Goal: Task Accomplishment & Management: Use online tool/utility

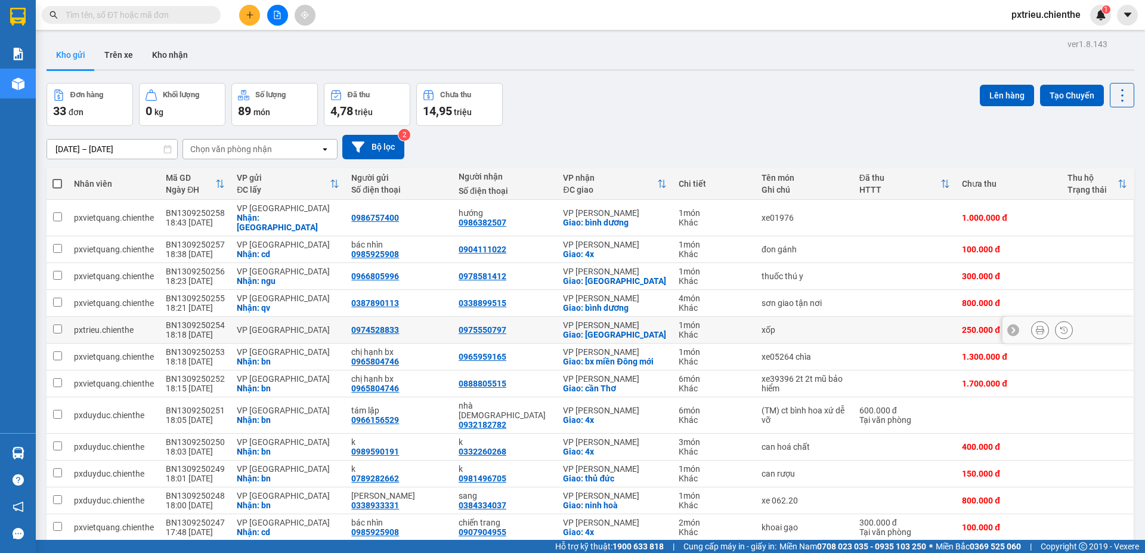
click at [860, 317] on td at bounding box center [904, 330] width 103 height 27
checkbox input "true"
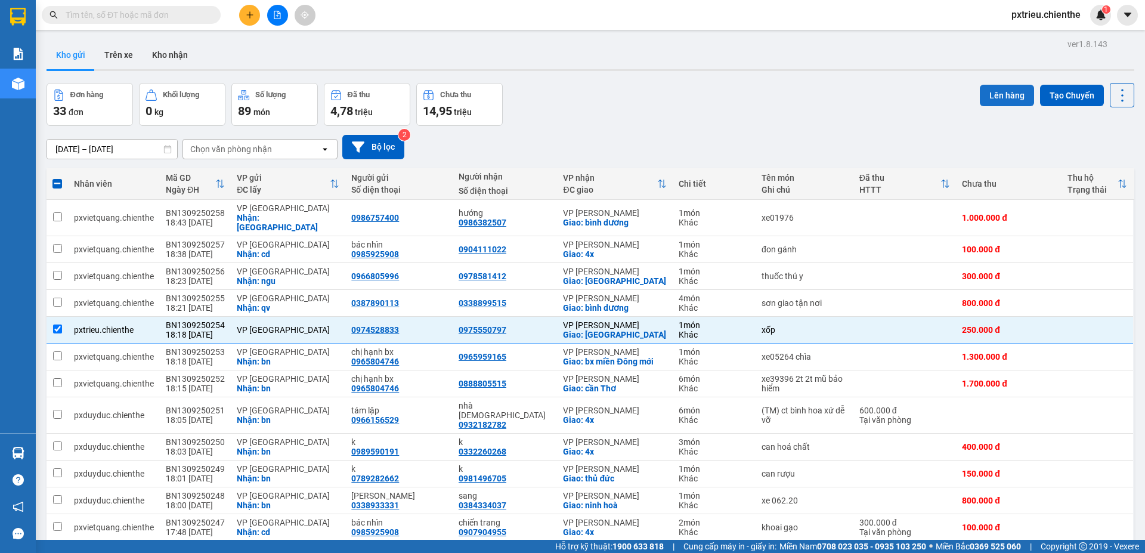
click at [994, 98] on button "Lên hàng" at bounding box center [1006, 95] width 54 height 21
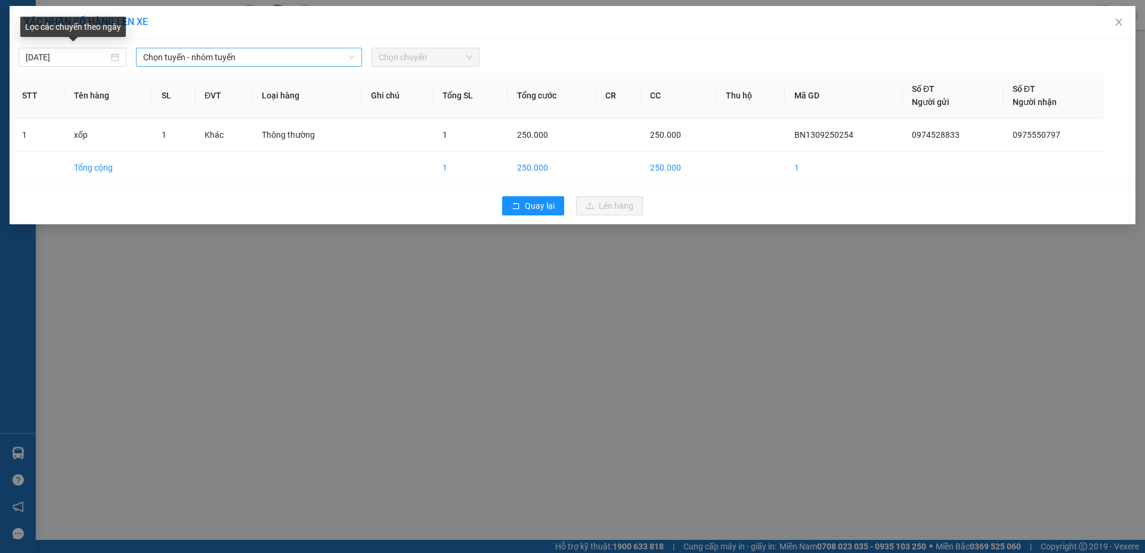
click at [203, 55] on span "Chọn tuyến - nhóm tuyến" at bounding box center [249, 57] width 212 height 18
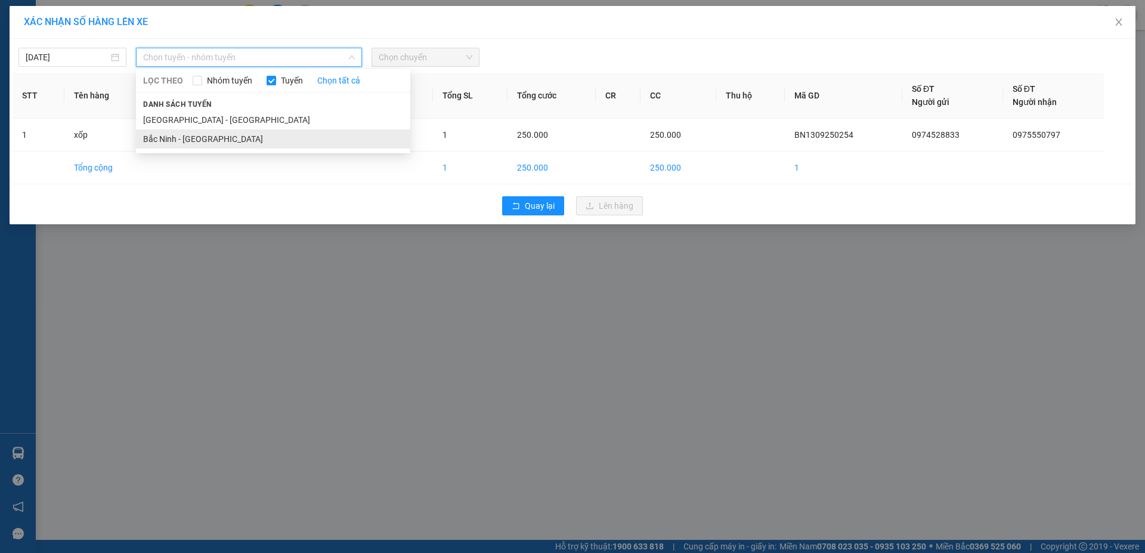
click at [221, 138] on li "Bắc Ninh - [GEOGRAPHIC_DATA]" at bounding box center [273, 138] width 274 height 19
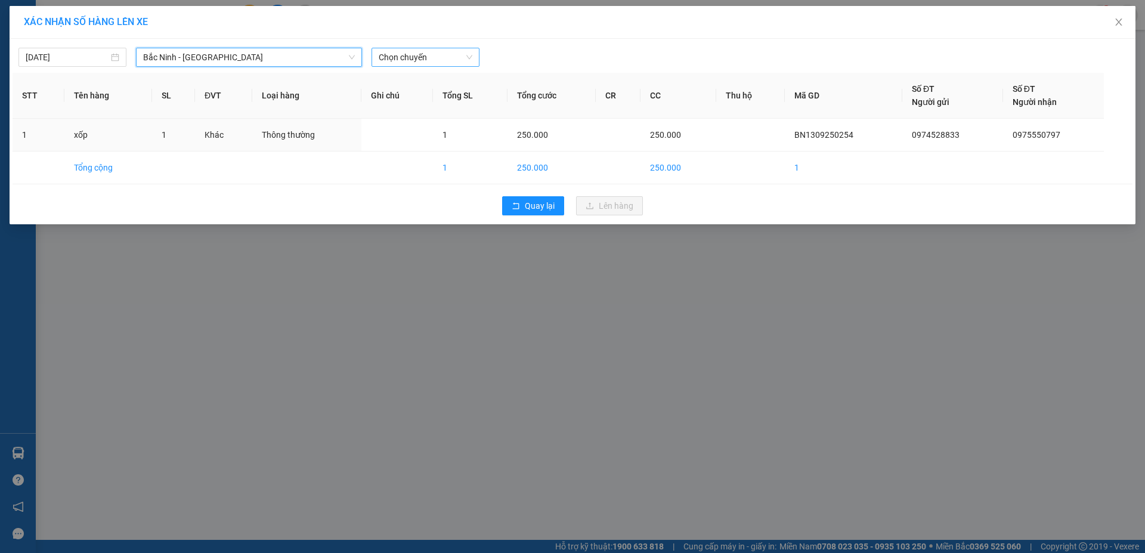
click at [427, 62] on span "Chọn chuyến" at bounding box center [426, 57] width 94 height 18
click at [428, 96] on div "05:00 - 99F-003.07" at bounding box center [425, 100] width 93 height 13
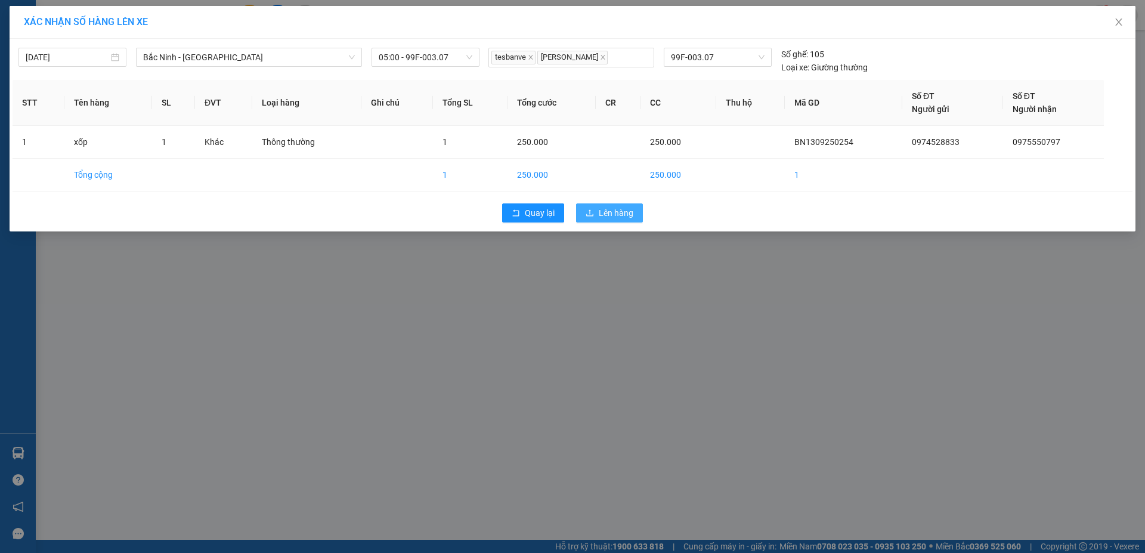
click at [621, 219] on span "Lên hàng" at bounding box center [616, 212] width 35 height 13
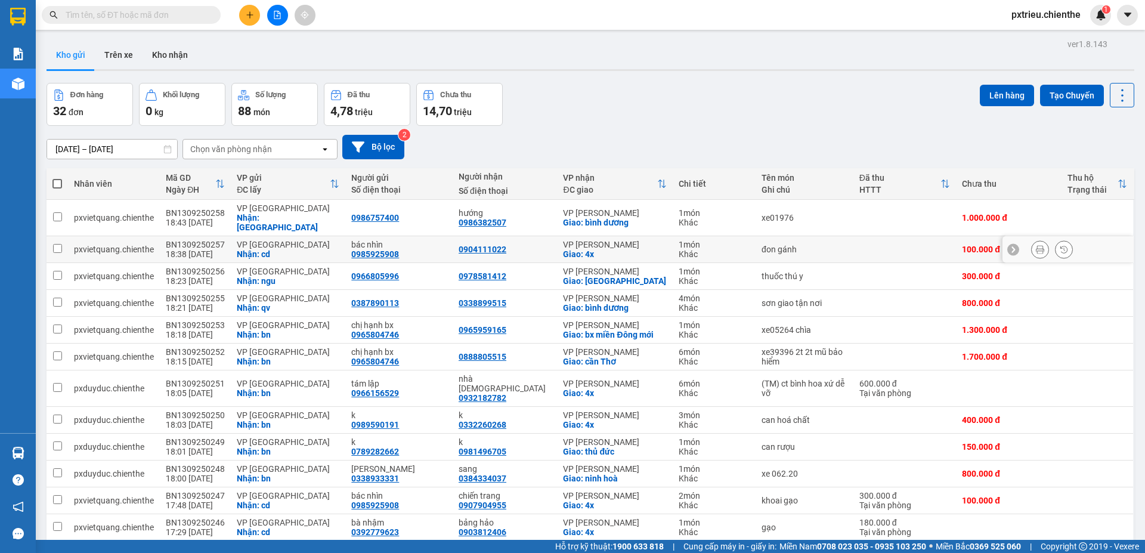
click at [820, 244] on div "đon gánh" at bounding box center [804, 249] width 86 height 10
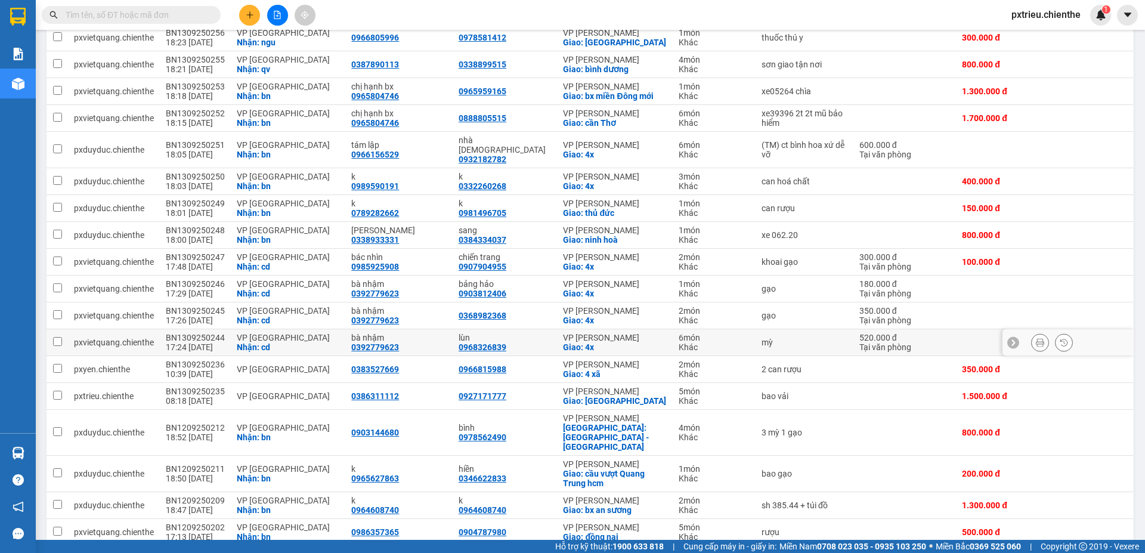
scroll to position [265, 0]
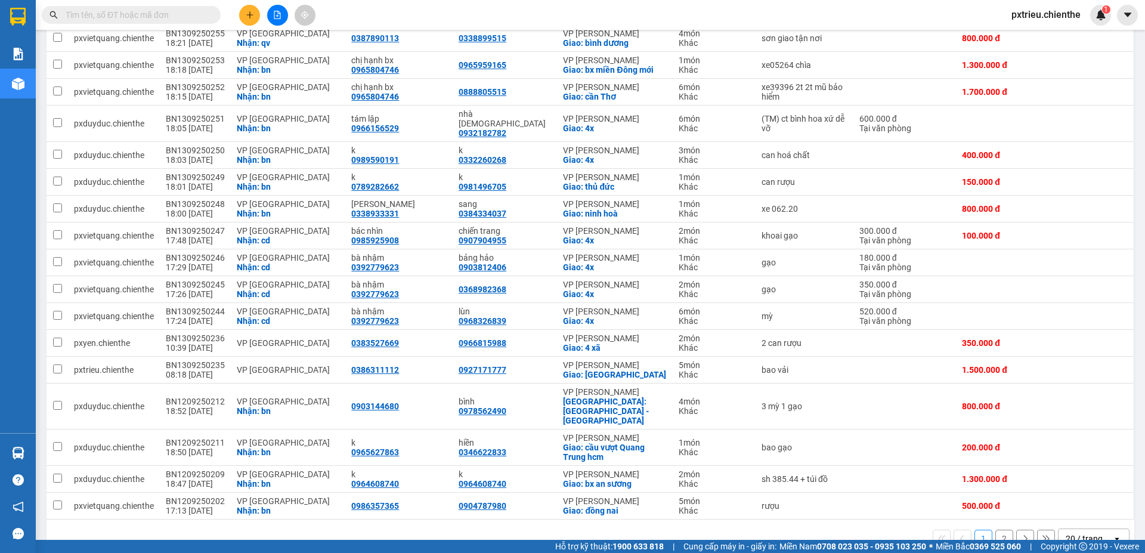
click at [1112, 534] on icon "open" at bounding box center [1117, 539] width 10 height 10
click at [1084, 455] on div "80 / trang" at bounding box center [1084, 461] width 72 height 21
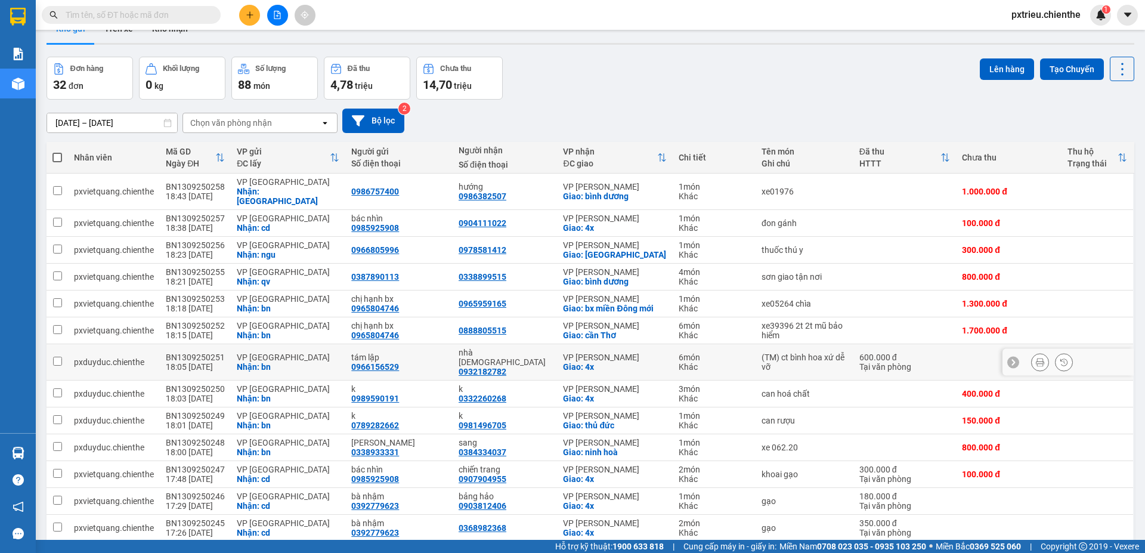
scroll to position [0, 0]
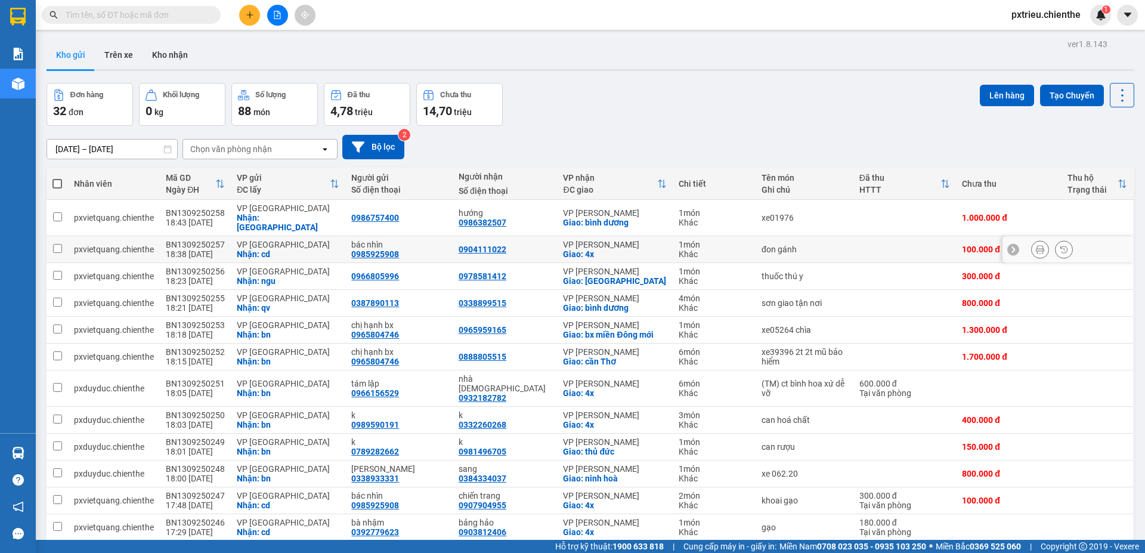
click at [346, 236] on td "bác nhìn 0985925908" at bounding box center [398, 249] width 107 height 27
checkbox input "true"
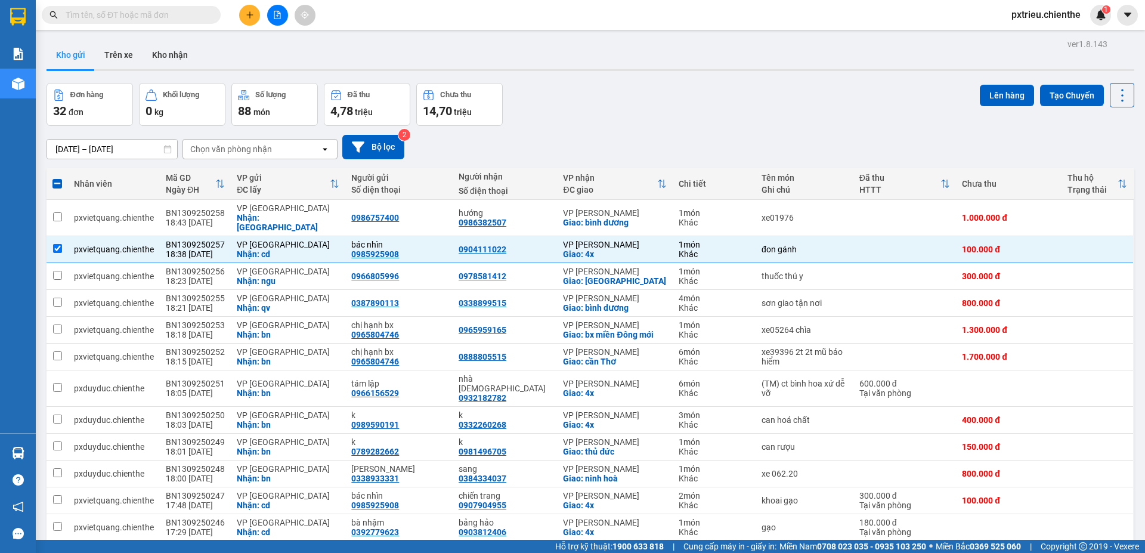
click at [57, 143] on input "[DATE] – [DATE]" at bounding box center [112, 148] width 130 height 19
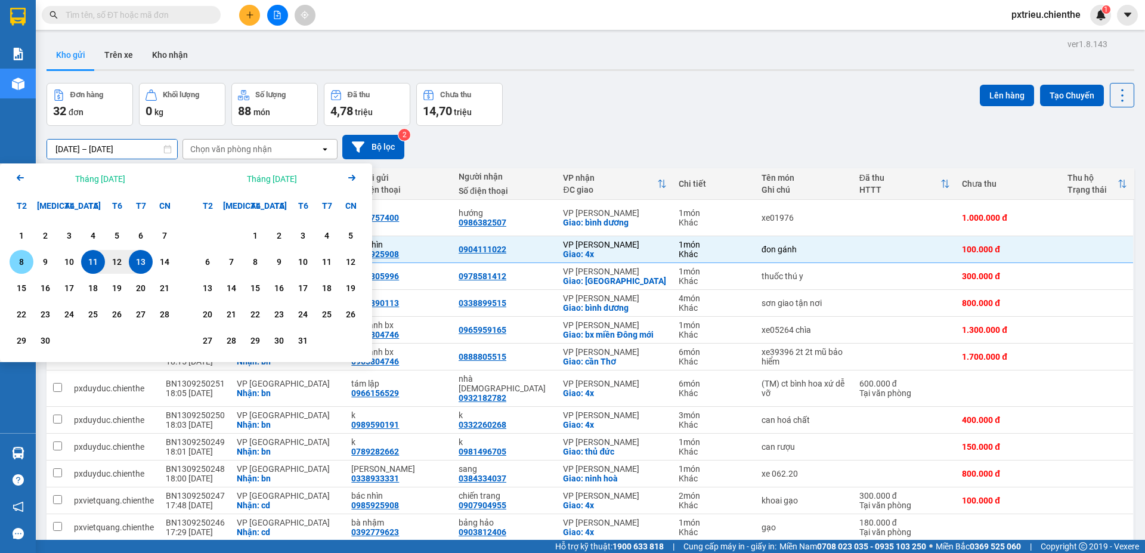
click at [18, 264] on div "8" at bounding box center [21, 262] width 17 height 14
click at [145, 262] on div "13" at bounding box center [140, 262] width 17 height 14
type input "[DATE] – [DATE]"
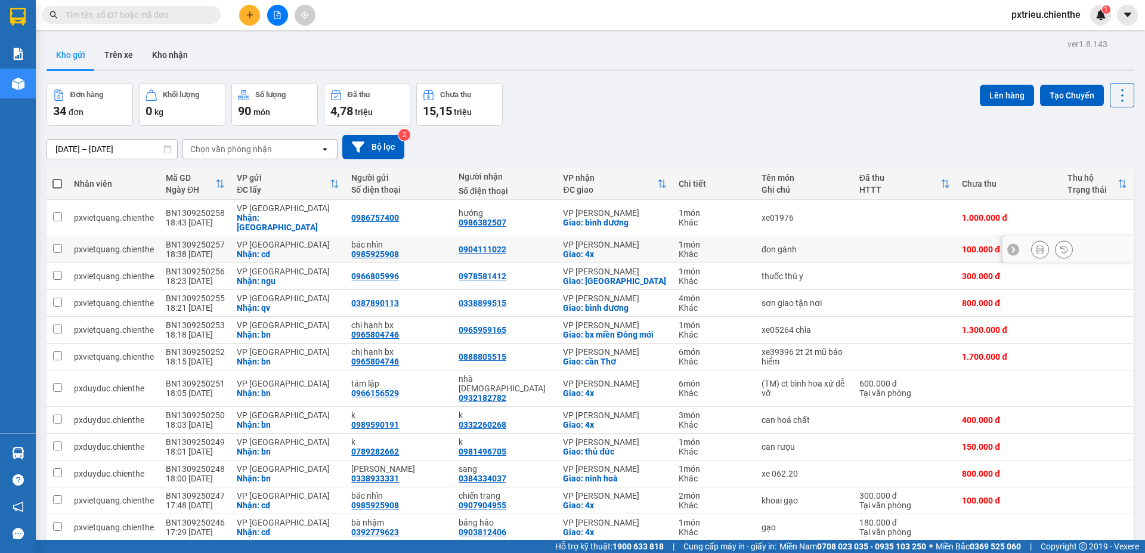
click at [703, 249] on div "Khác" at bounding box center [713, 254] width 71 height 10
checkbox input "true"
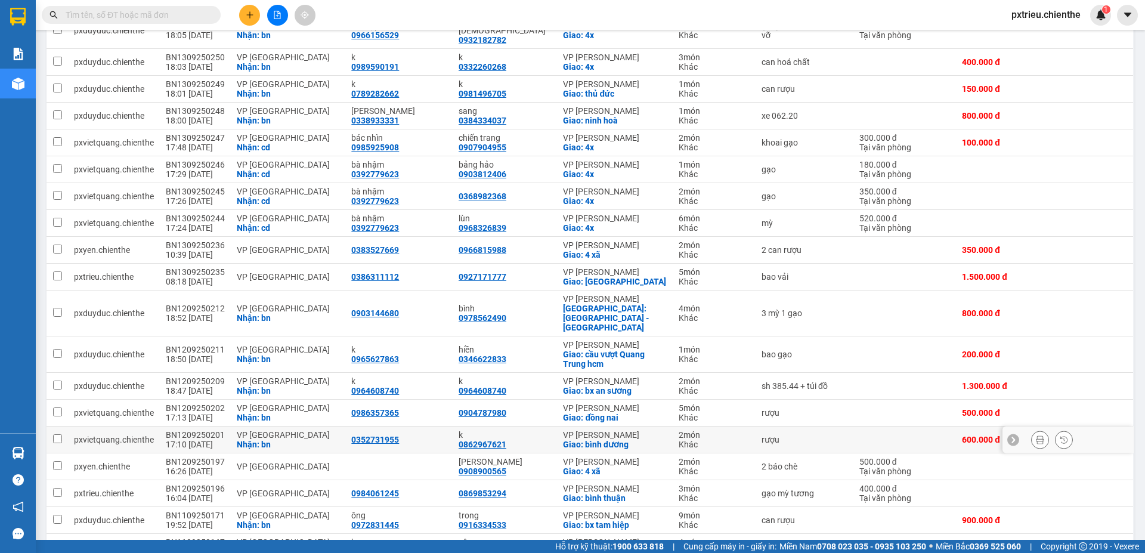
scroll to position [537, 0]
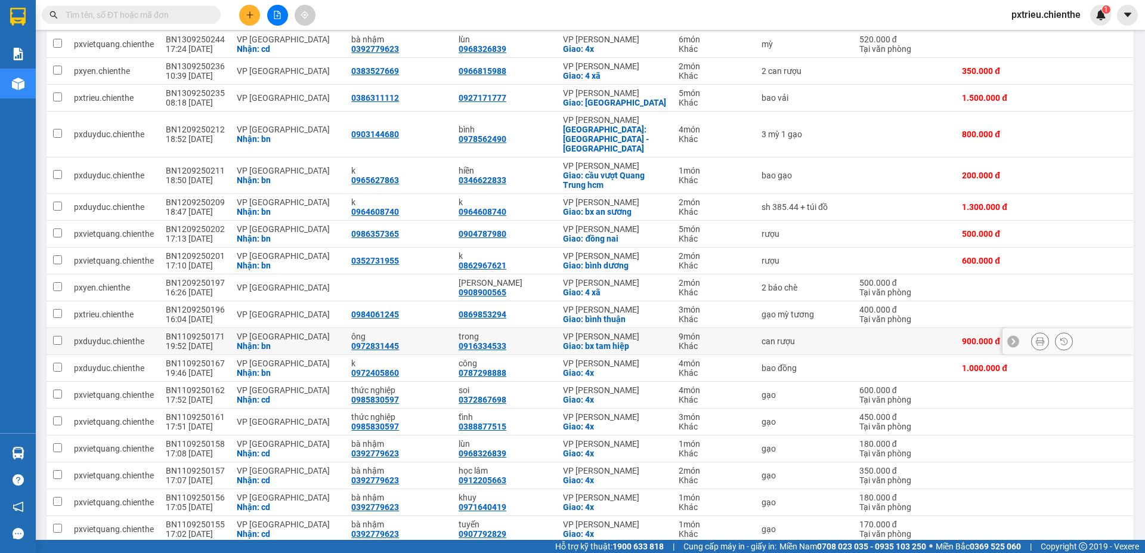
click at [438, 331] on div "ông" at bounding box center [398, 336] width 95 height 10
checkbox input "true"
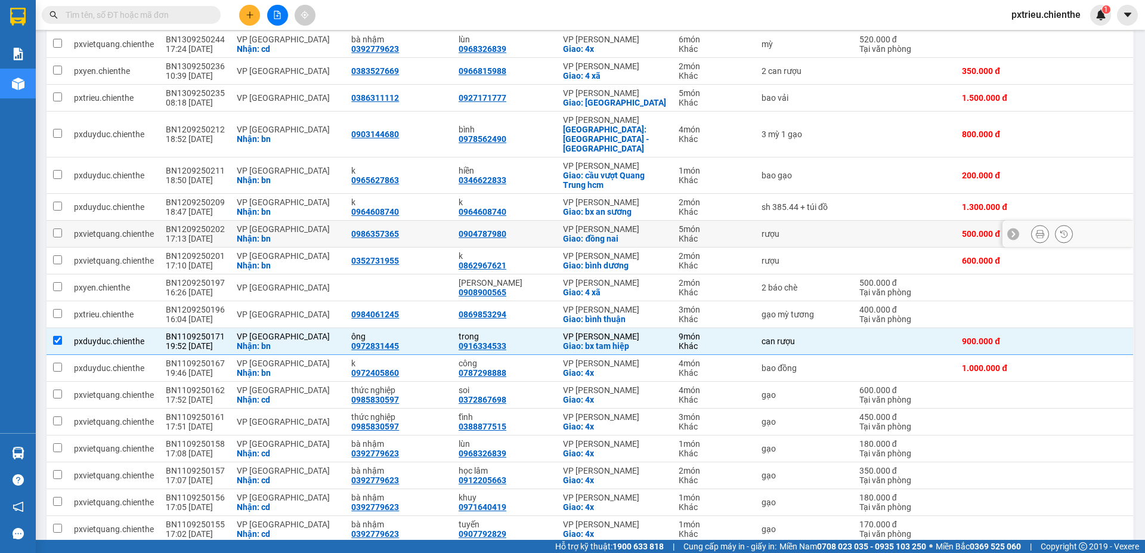
click at [320, 234] on div "Nhận: bn" at bounding box center [288, 239] width 103 height 10
checkbox input "true"
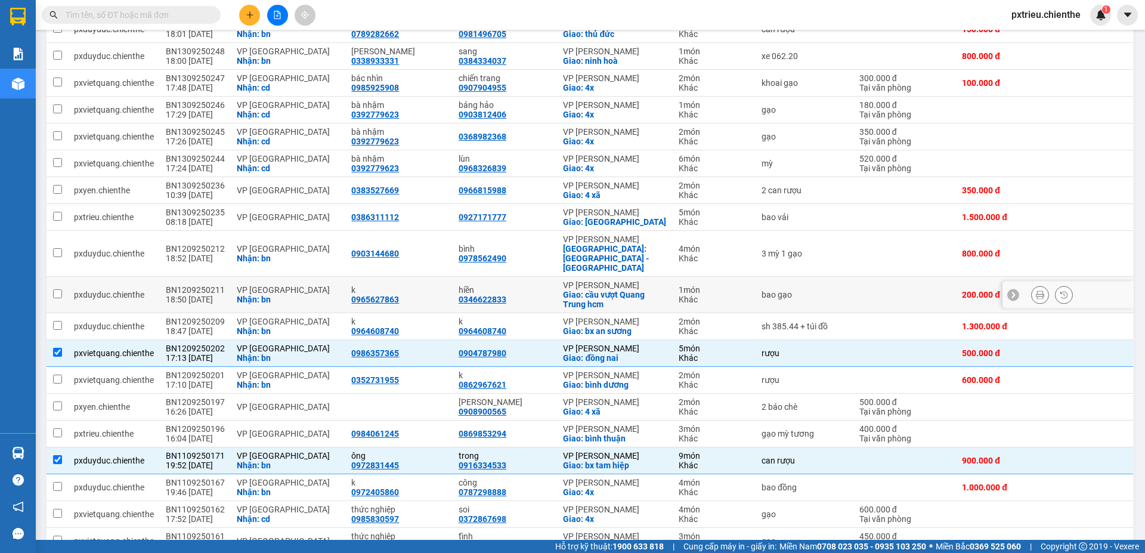
scroll to position [298, 0]
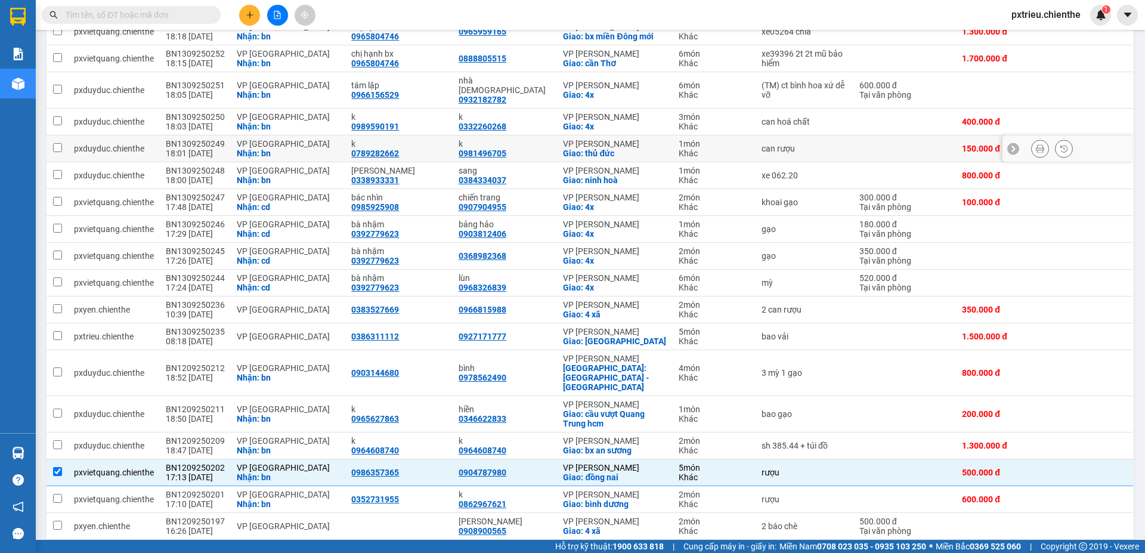
click at [318, 148] on div "Nhận: bn" at bounding box center [288, 153] width 103 height 10
checkbox input "true"
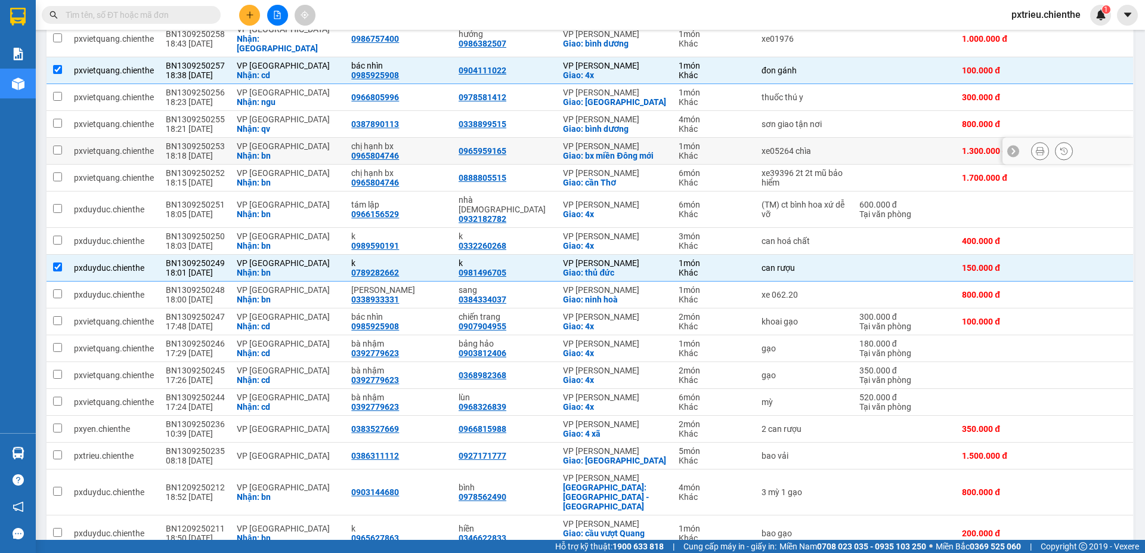
scroll to position [119, 0]
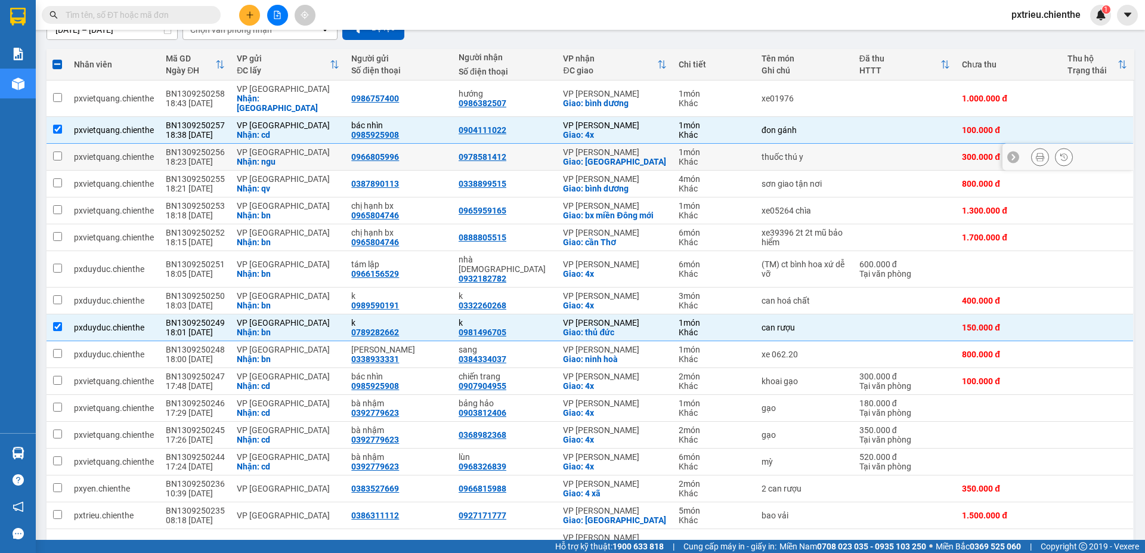
click at [279, 147] on div "VP [GEOGRAPHIC_DATA]" at bounding box center [288, 152] width 103 height 10
checkbox input "true"
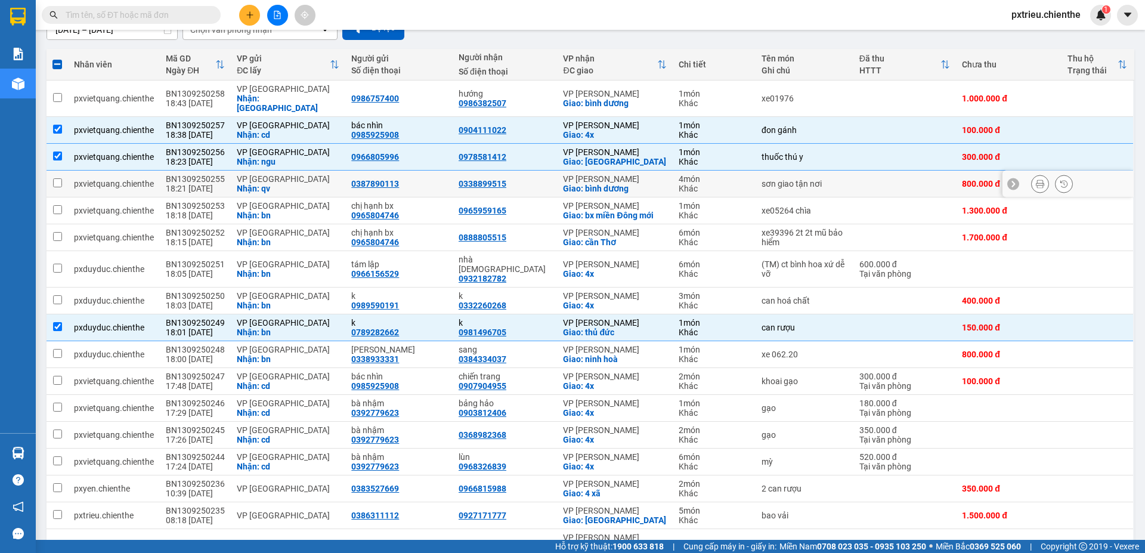
click at [253, 174] on div "VP [GEOGRAPHIC_DATA]" at bounding box center [288, 179] width 103 height 10
checkbox input "true"
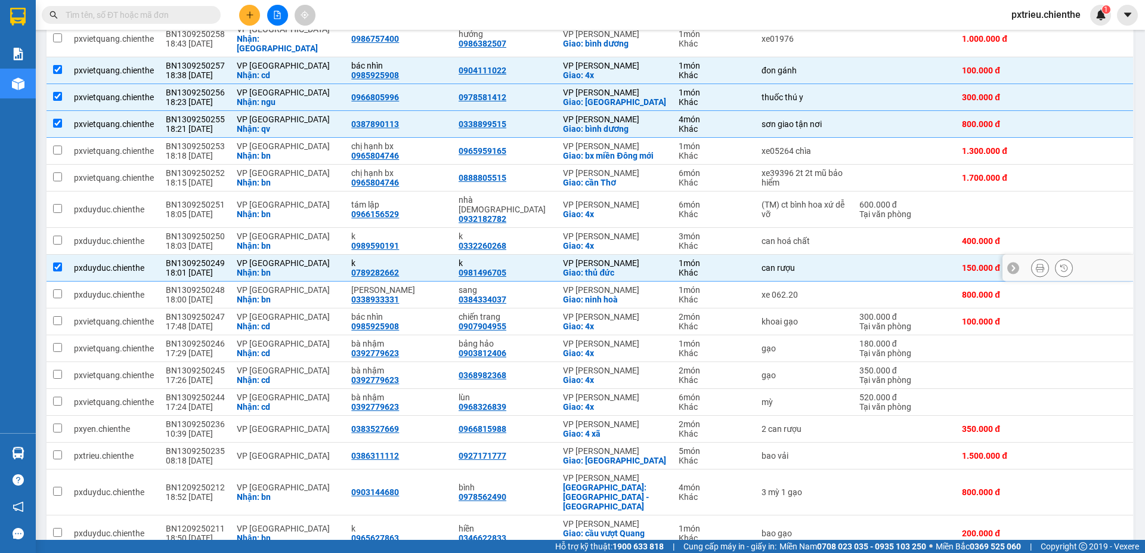
scroll to position [298, 0]
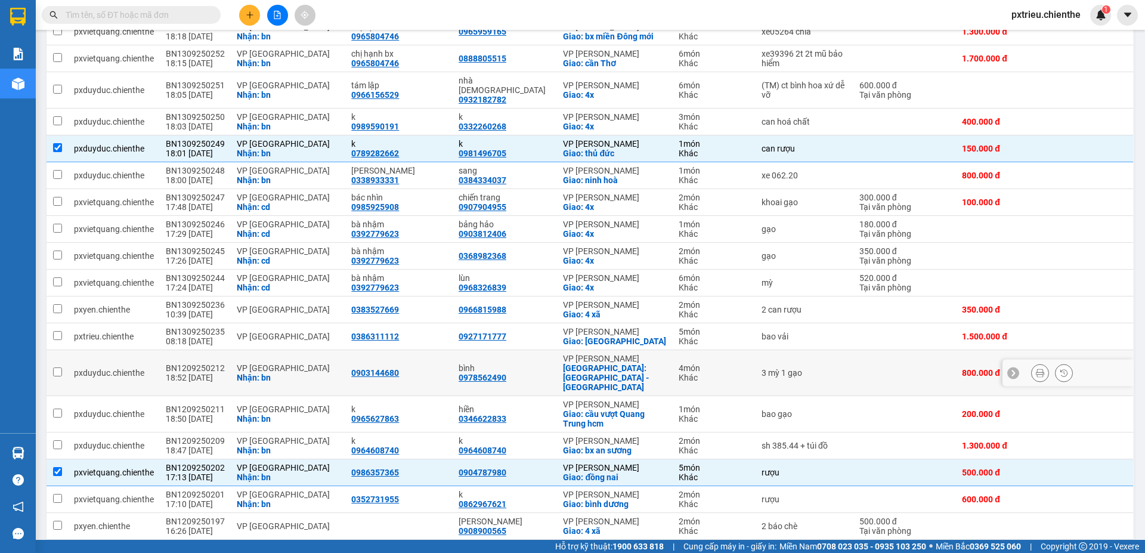
click at [237, 363] on div "VP [GEOGRAPHIC_DATA]" at bounding box center [288, 368] width 103 height 10
checkbox input "true"
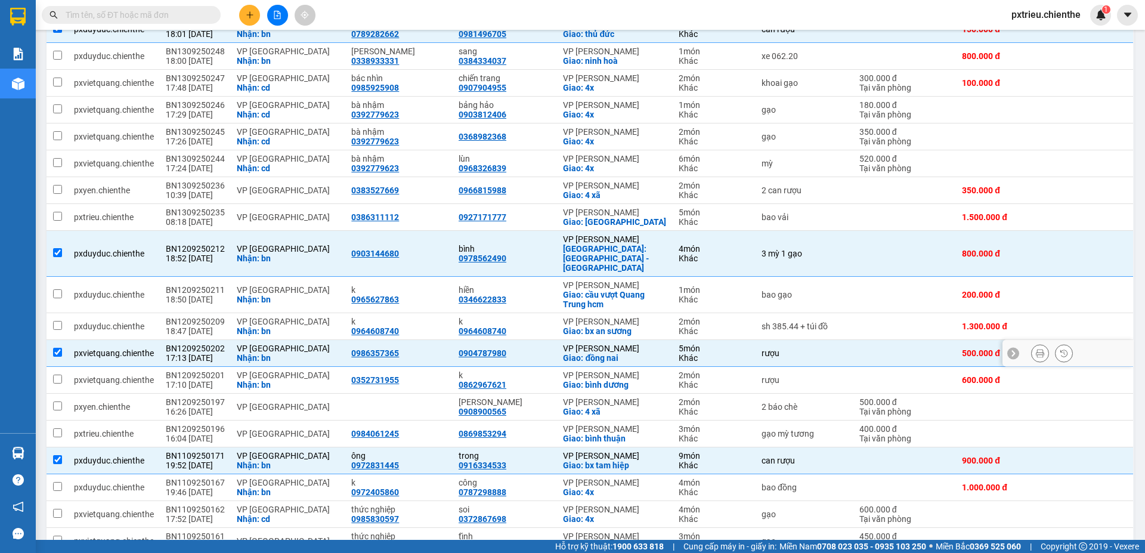
scroll to position [537, 0]
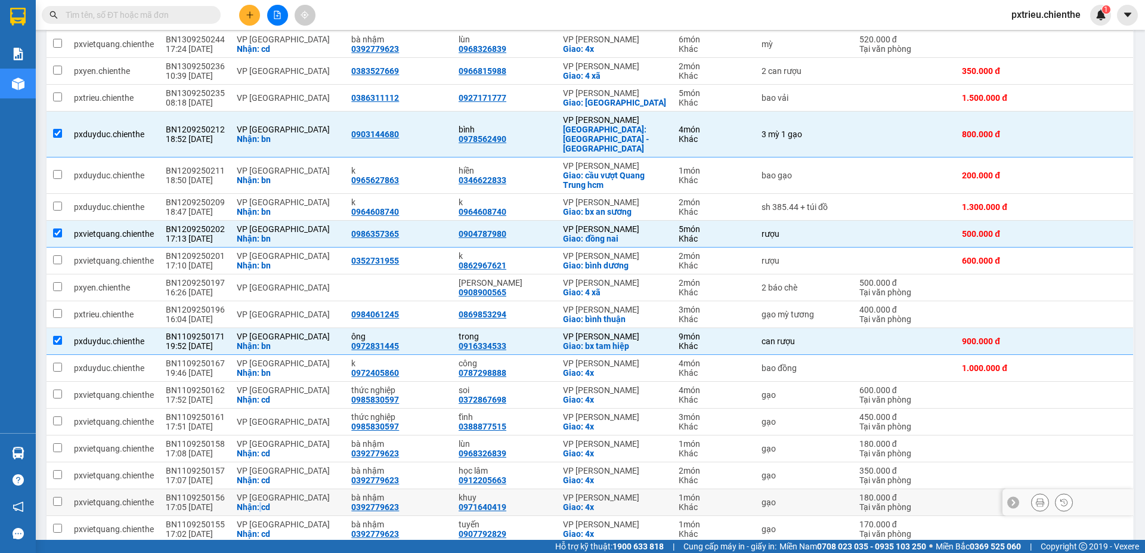
click at [258, 502] on div "Nhận: cd" at bounding box center [288, 507] width 103 height 10
checkbox input "true"
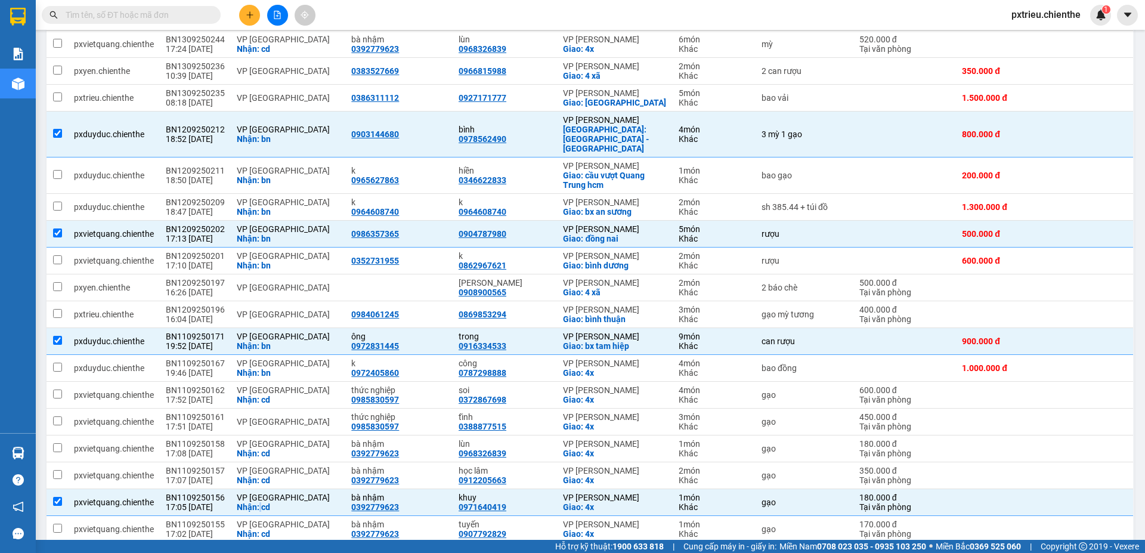
scroll to position [640, 0]
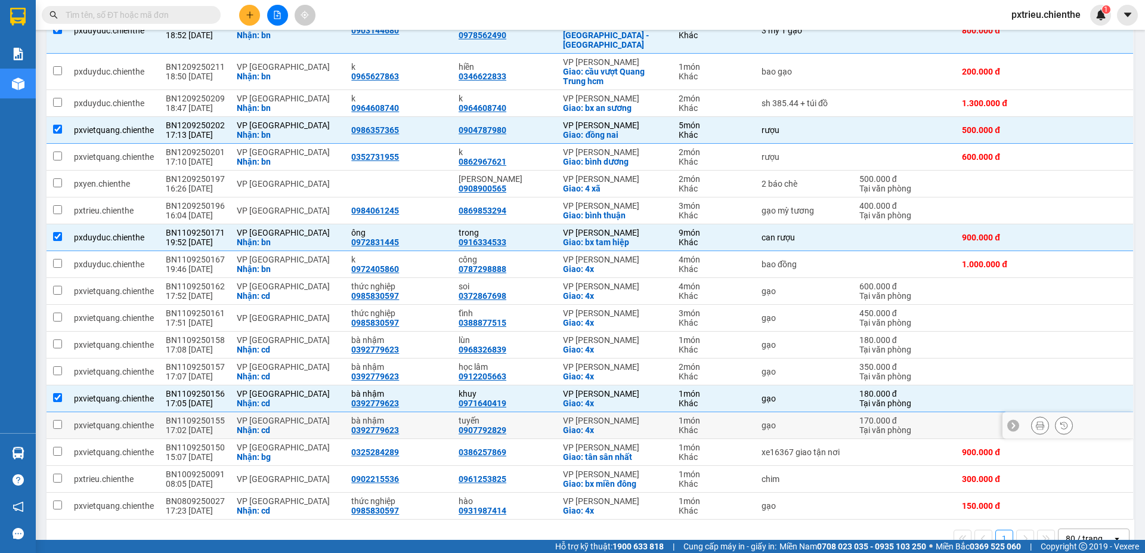
click at [247, 416] on div "VP [GEOGRAPHIC_DATA]" at bounding box center [288, 421] width 103 height 10
checkbox input "true"
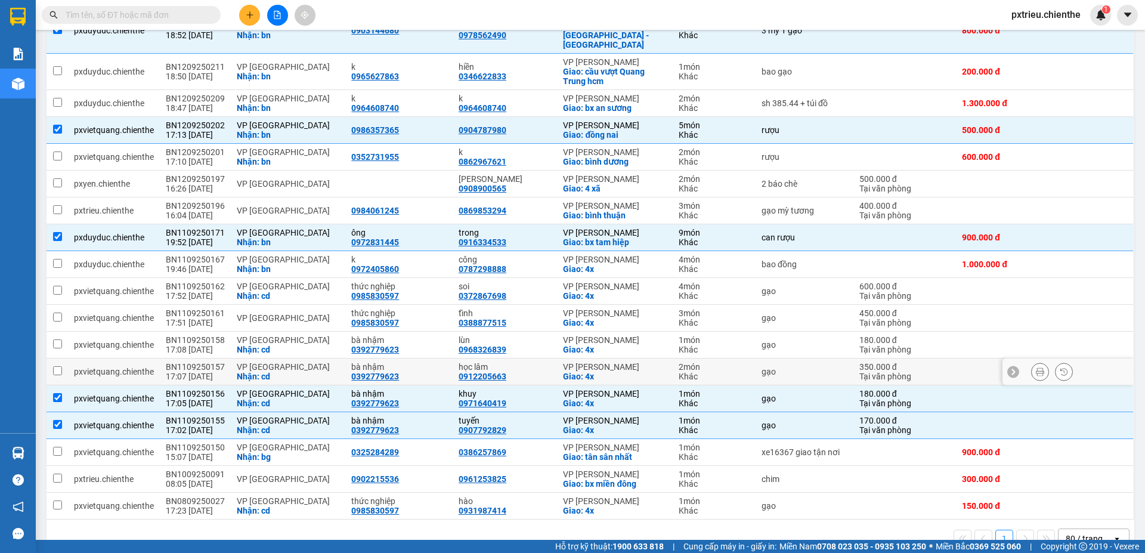
scroll to position [521, 0]
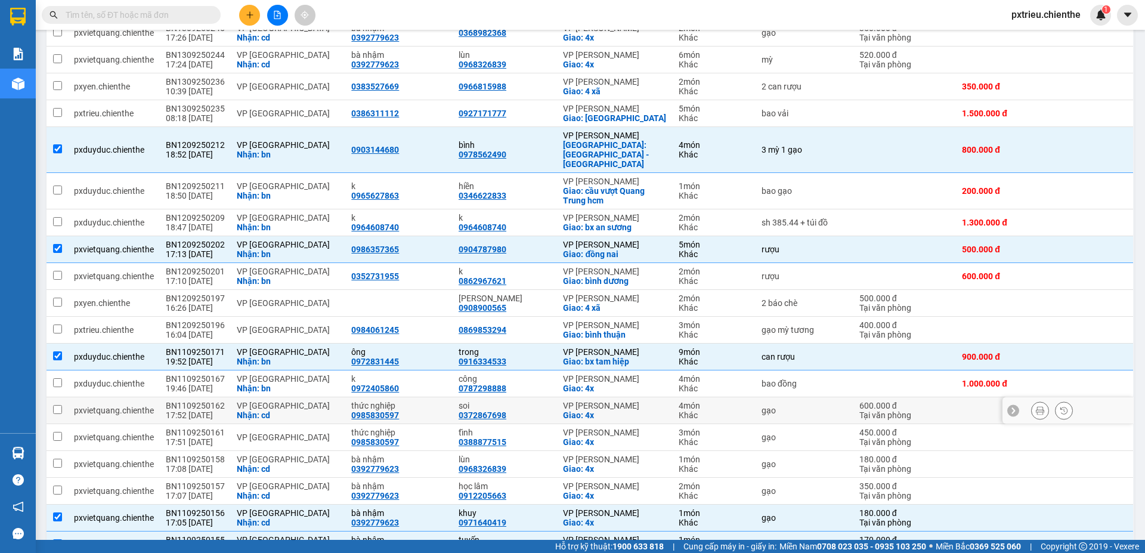
click at [245, 410] on div "Nhận: cd" at bounding box center [288, 415] width 103 height 10
checkbox input "true"
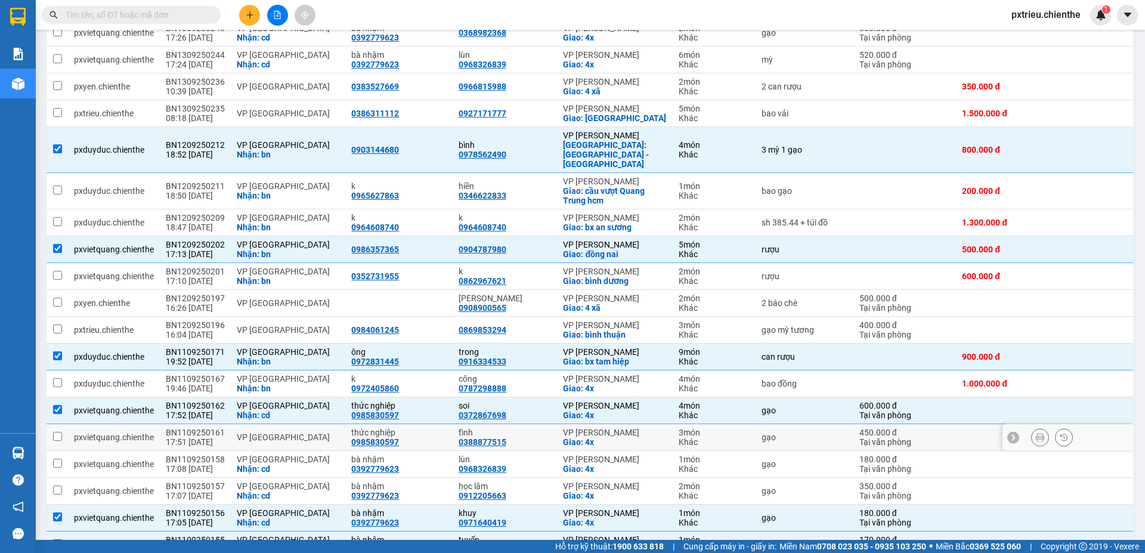
click at [248, 432] on div "VP [GEOGRAPHIC_DATA]" at bounding box center [288, 437] width 103 height 10
checkbox input "true"
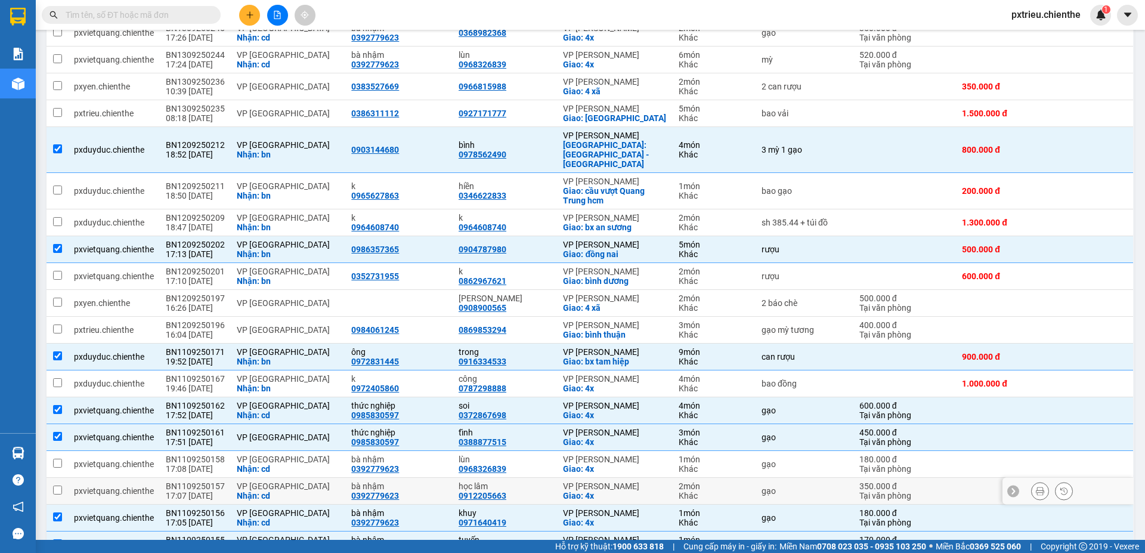
click at [231, 478] on td "VP [GEOGRAPHIC_DATA]: cd" at bounding box center [288, 491] width 114 height 27
checkbox input "true"
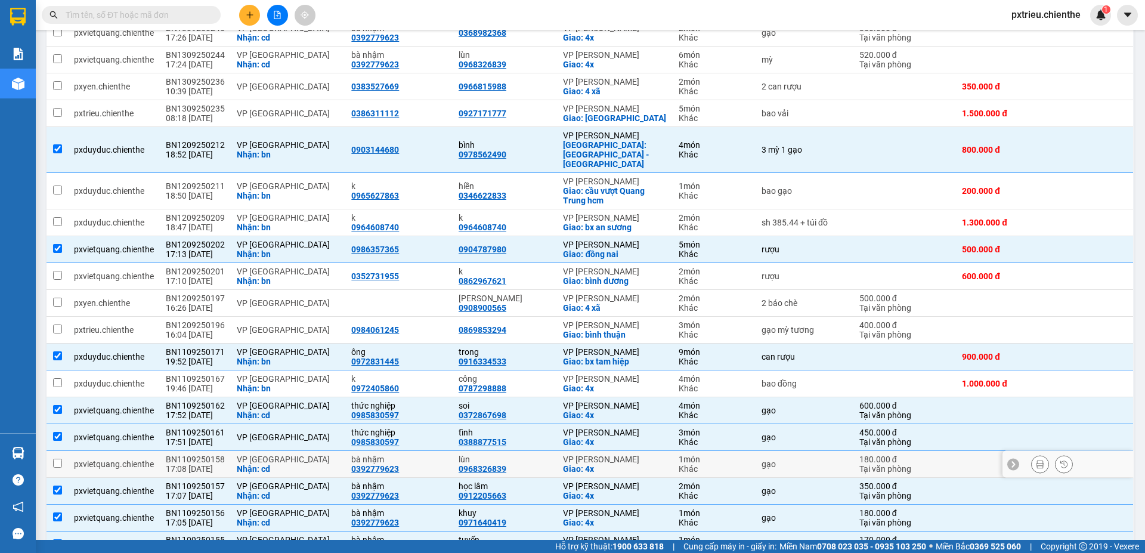
click at [237, 454] on div "VP [GEOGRAPHIC_DATA]" at bounding box center [288, 459] width 103 height 10
checkbox input "true"
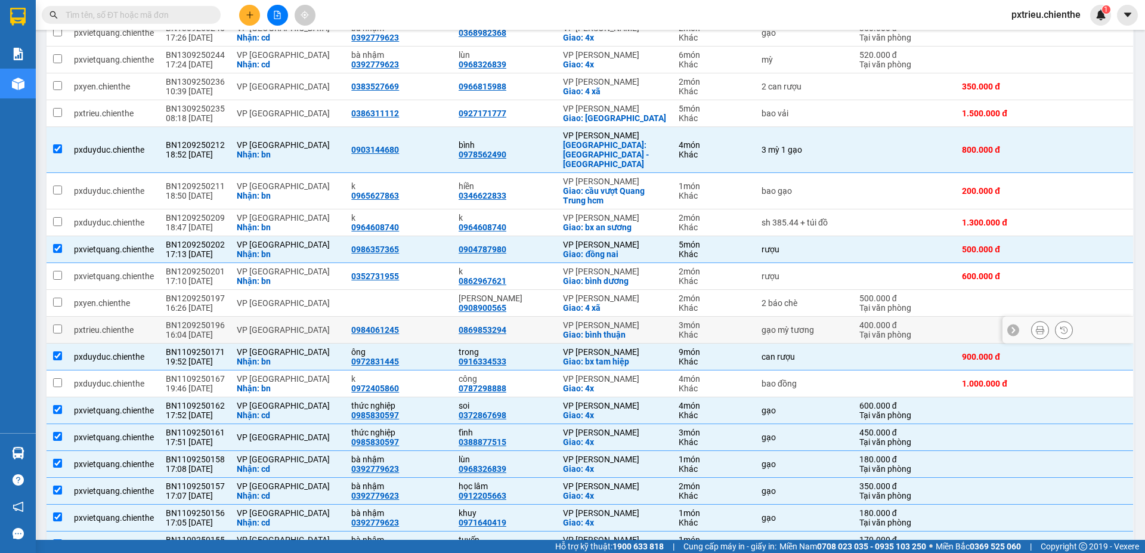
click at [296, 317] on td "VP [GEOGRAPHIC_DATA]" at bounding box center [288, 330] width 114 height 27
checkbox input "true"
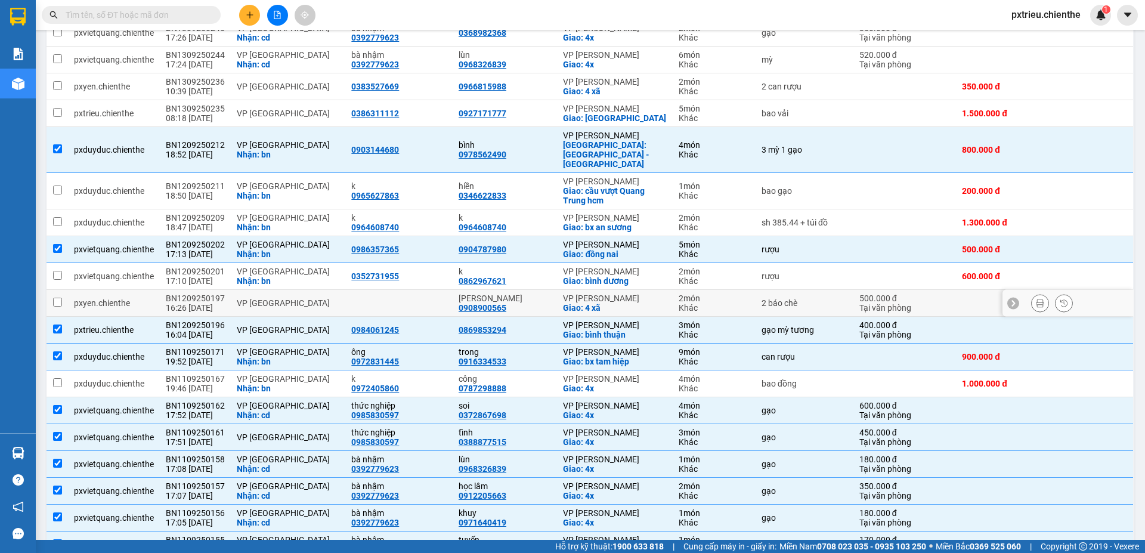
click at [255, 298] on div "VP [GEOGRAPHIC_DATA]" at bounding box center [288, 303] width 103 height 10
checkbox input "true"
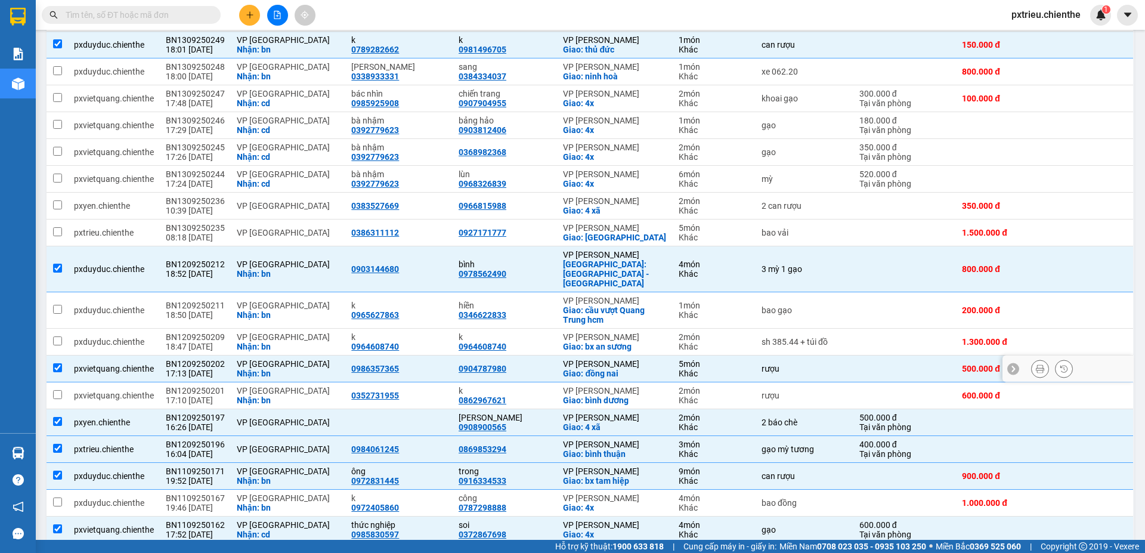
scroll to position [283, 0]
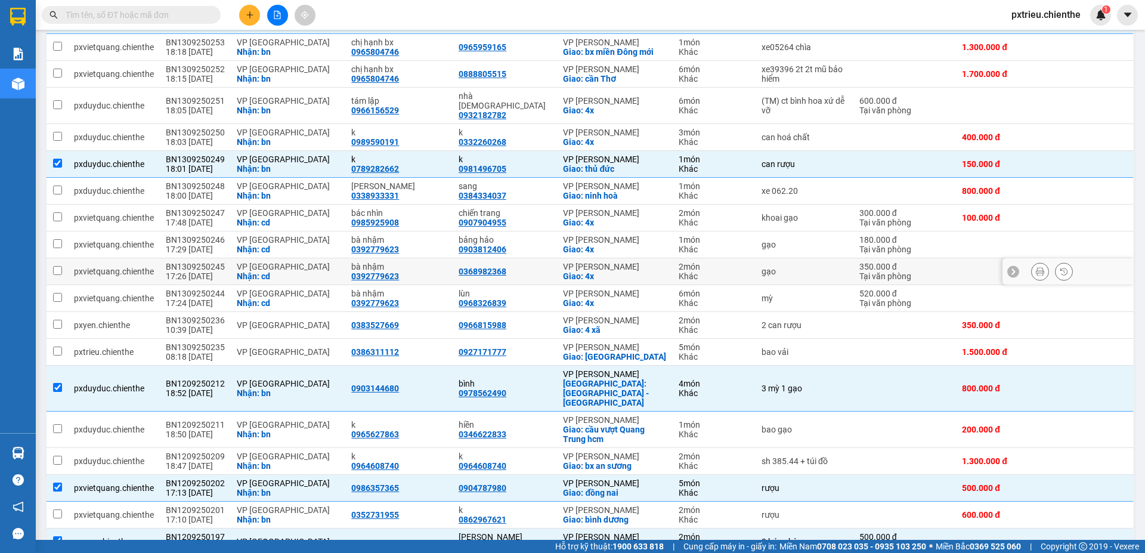
click at [272, 271] on div "Nhận: cd" at bounding box center [288, 276] width 103 height 10
checkbox input "true"
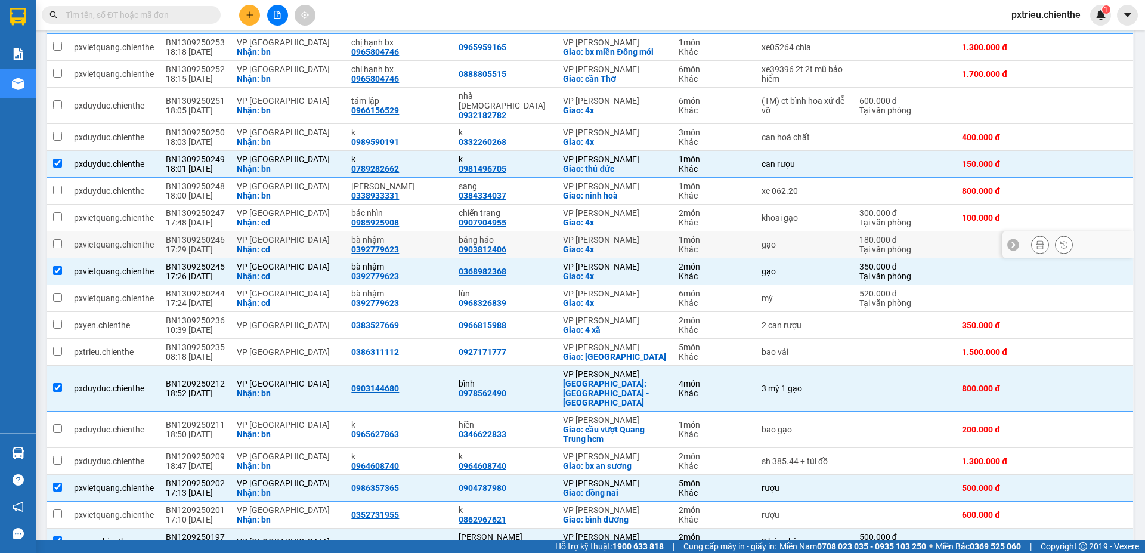
click at [268, 235] on div "VP [GEOGRAPHIC_DATA]" at bounding box center [288, 240] width 103 height 10
checkbox input "true"
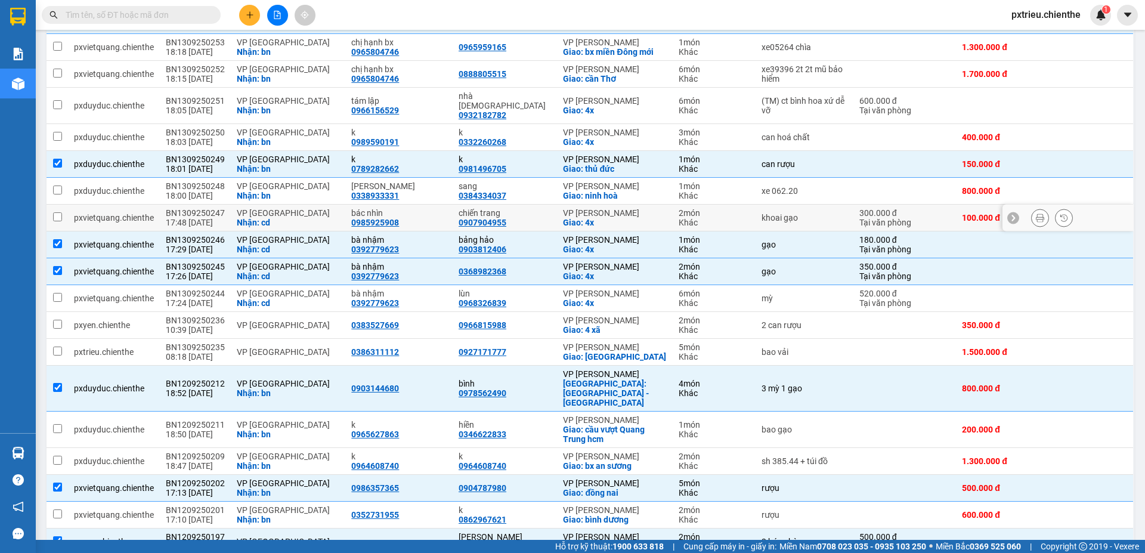
click at [265, 218] on div "Nhận: cd" at bounding box center [288, 223] width 103 height 10
checkbox input "true"
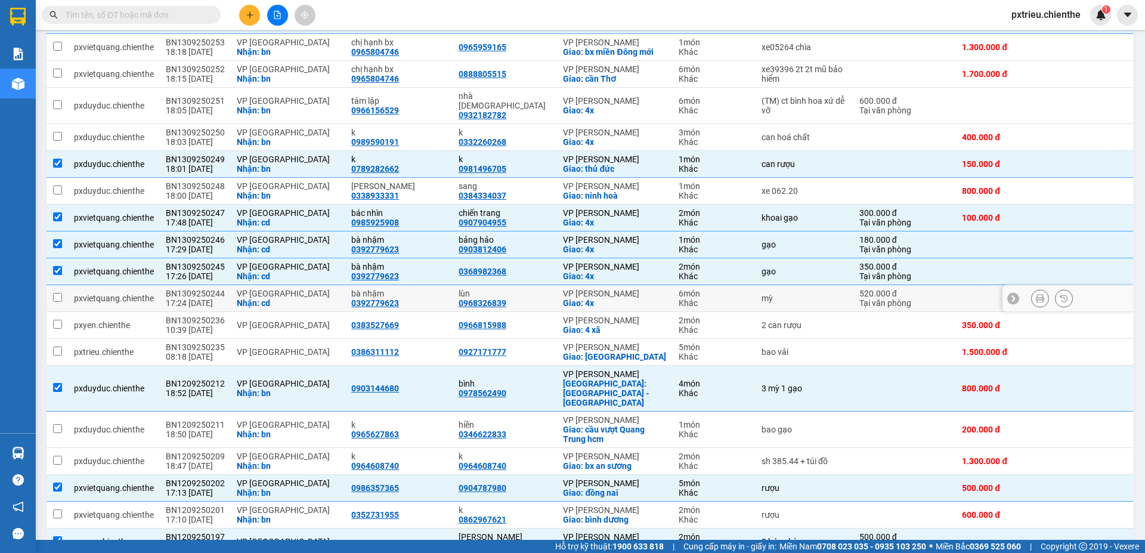
click at [240, 298] on div "Nhận: cd" at bounding box center [288, 303] width 103 height 10
checkbox input "true"
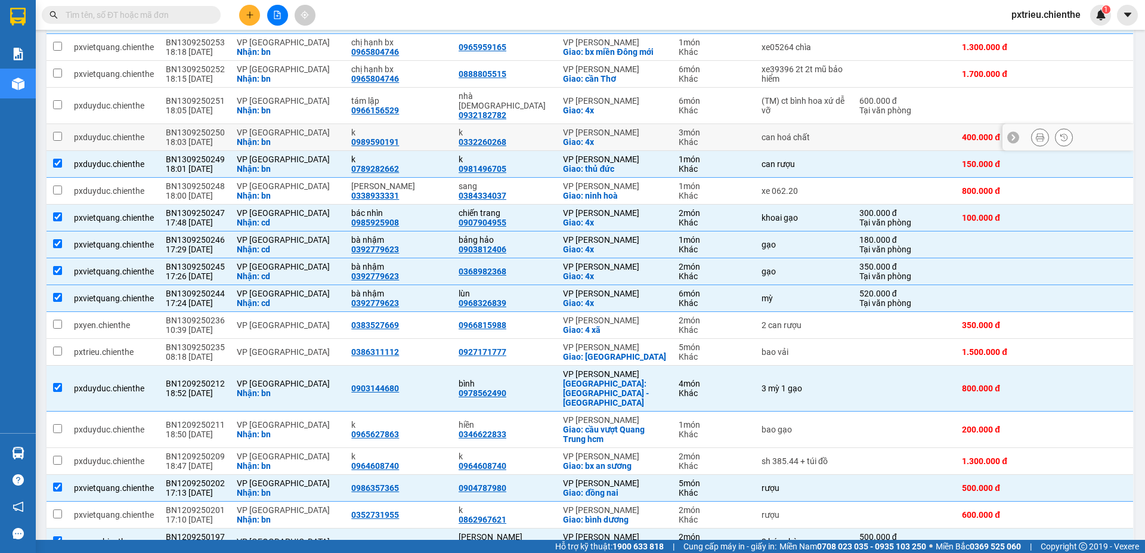
click at [268, 128] on div "VP [GEOGRAPHIC_DATA]" at bounding box center [288, 133] width 103 height 10
checkbox input "true"
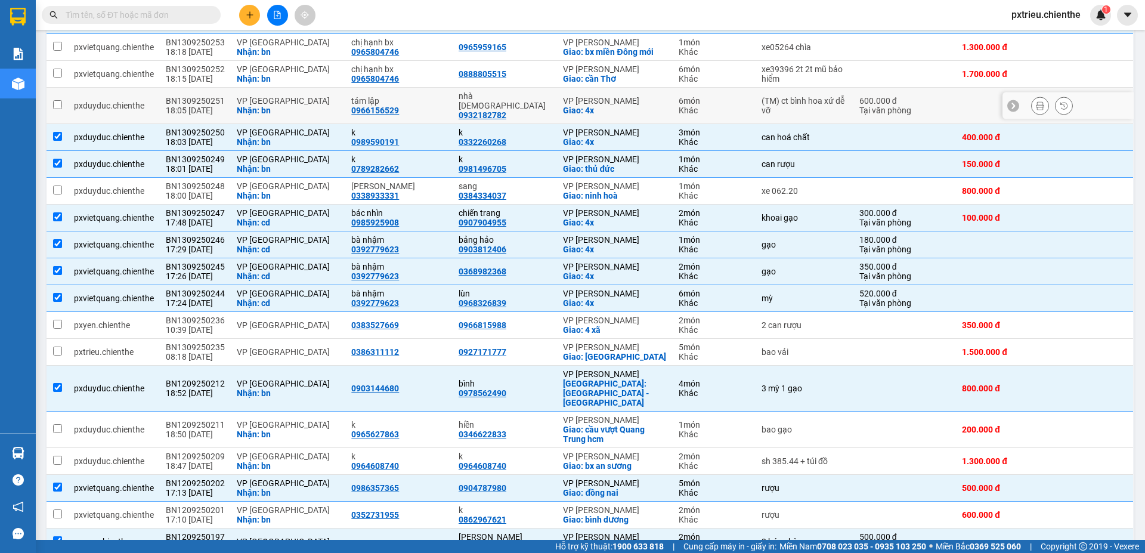
click at [284, 96] on div "VP [GEOGRAPHIC_DATA]" at bounding box center [288, 101] width 103 height 10
checkbox input "true"
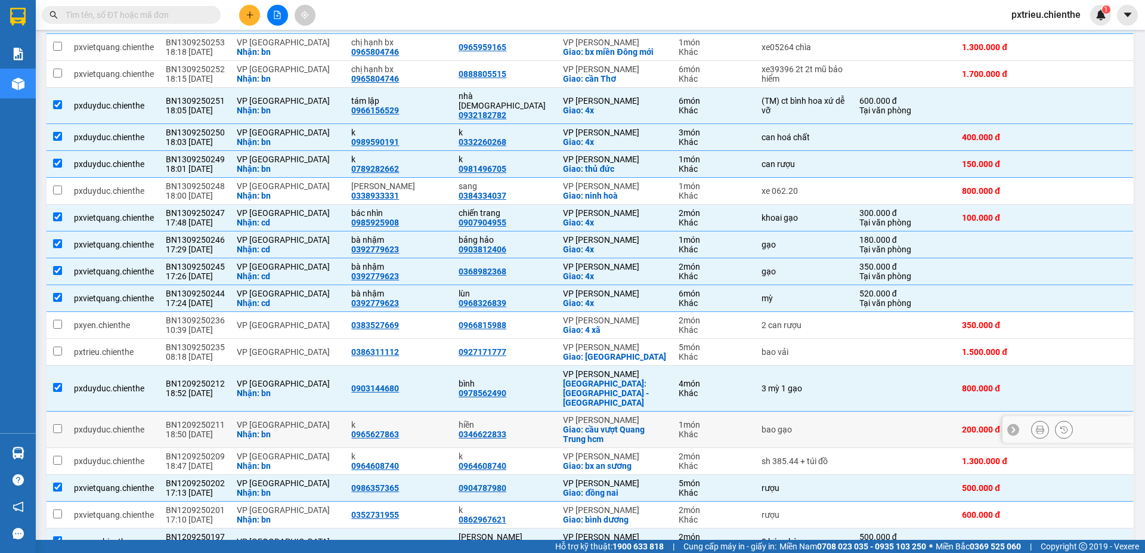
click at [281, 420] on div "VP [GEOGRAPHIC_DATA]" at bounding box center [288, 425] width 103 height 10
checkbox input "true"
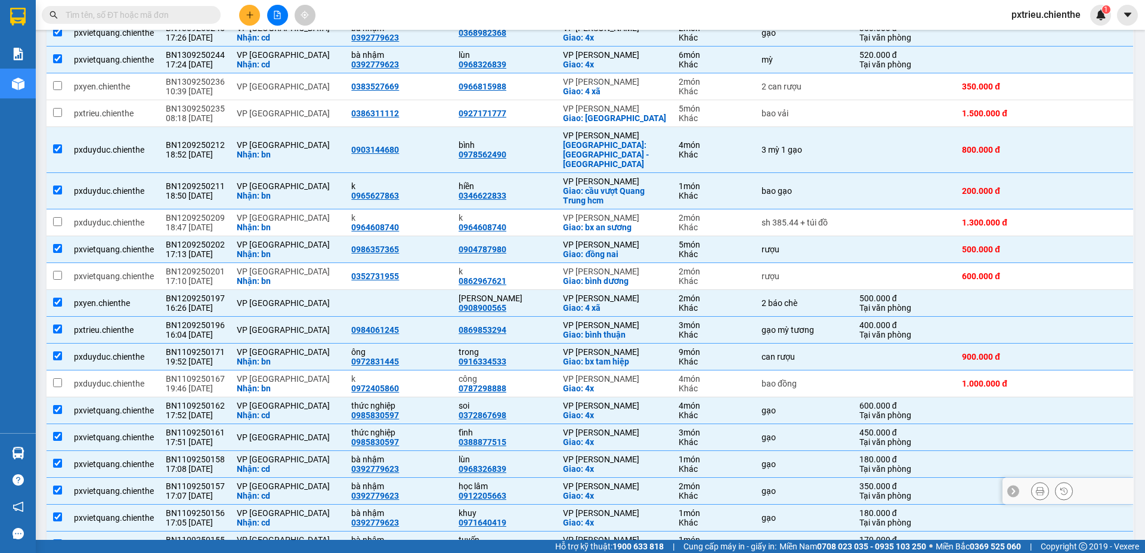
scroll to position [581, 0]
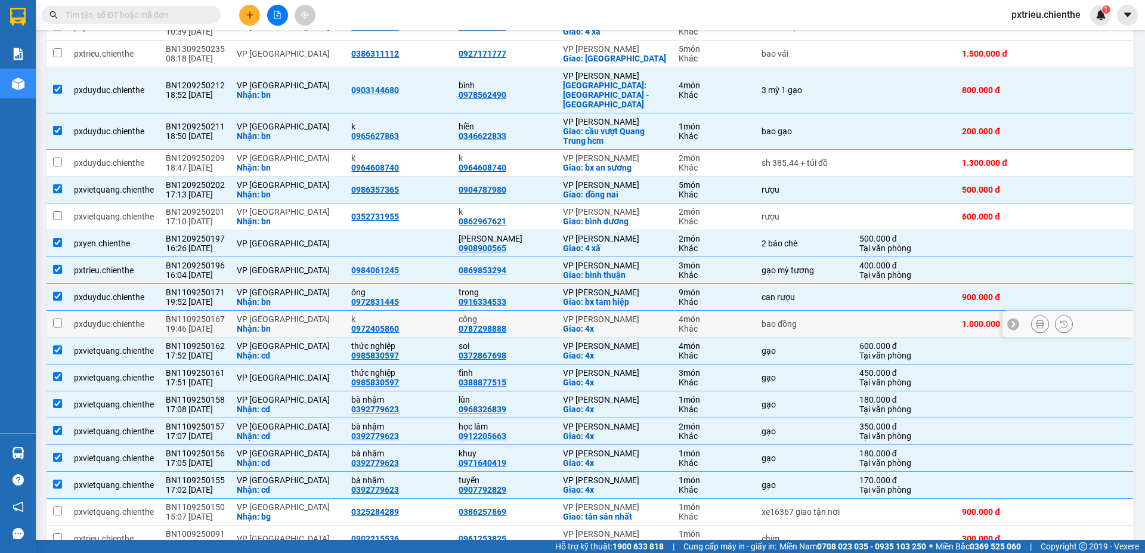
click at [293, 324] on div "Nhận: bn" at bounding box center [288, 329] width 103 height 10
checkbox input "true"
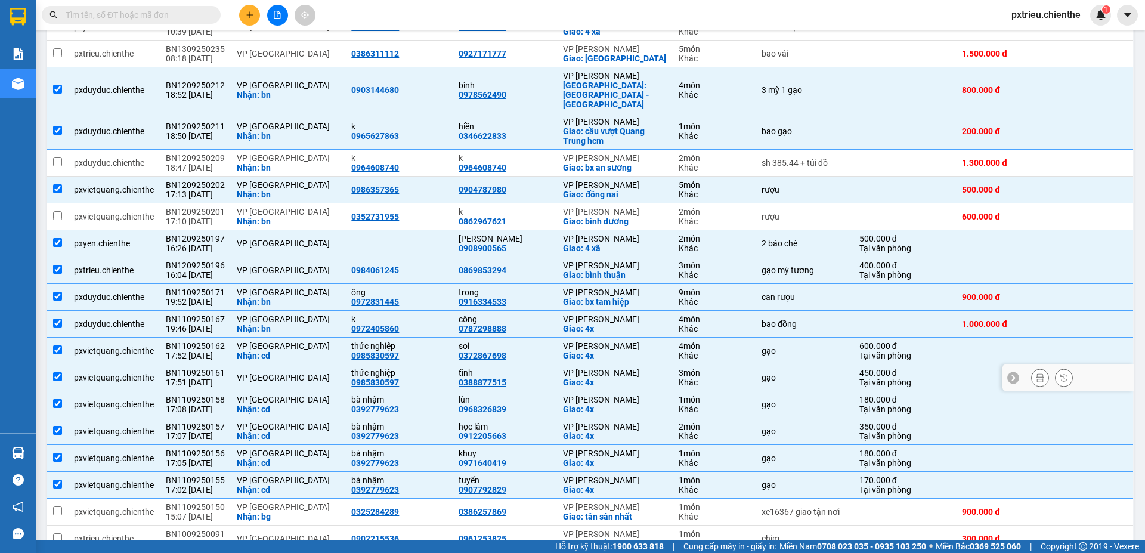
scroll to position [640, 0]
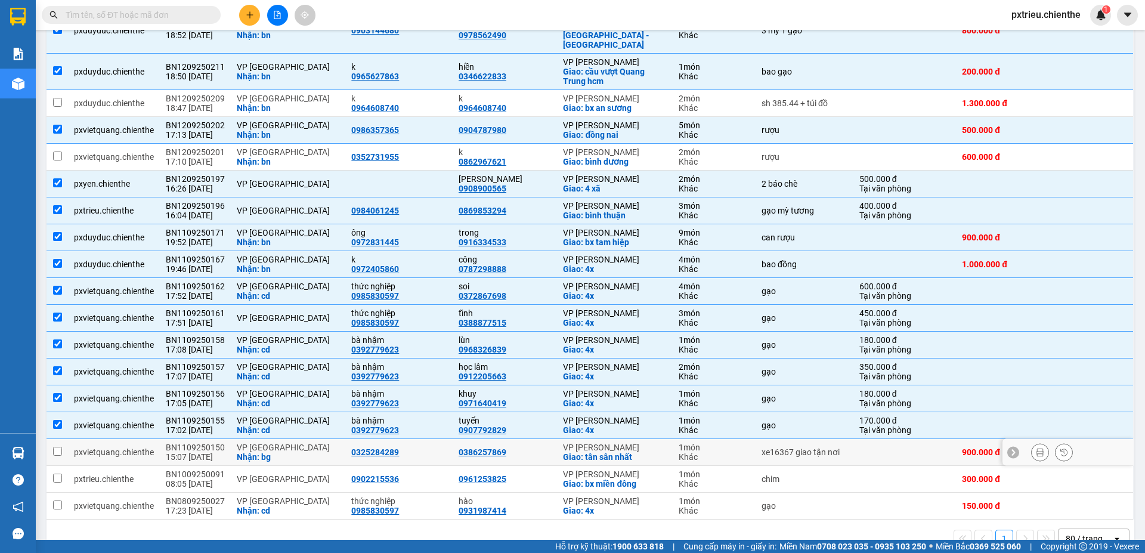
click at [261, 452] on div "Nhận: bg" at bounding box center [288, 457] width 103 height 10
checkbox input "true"
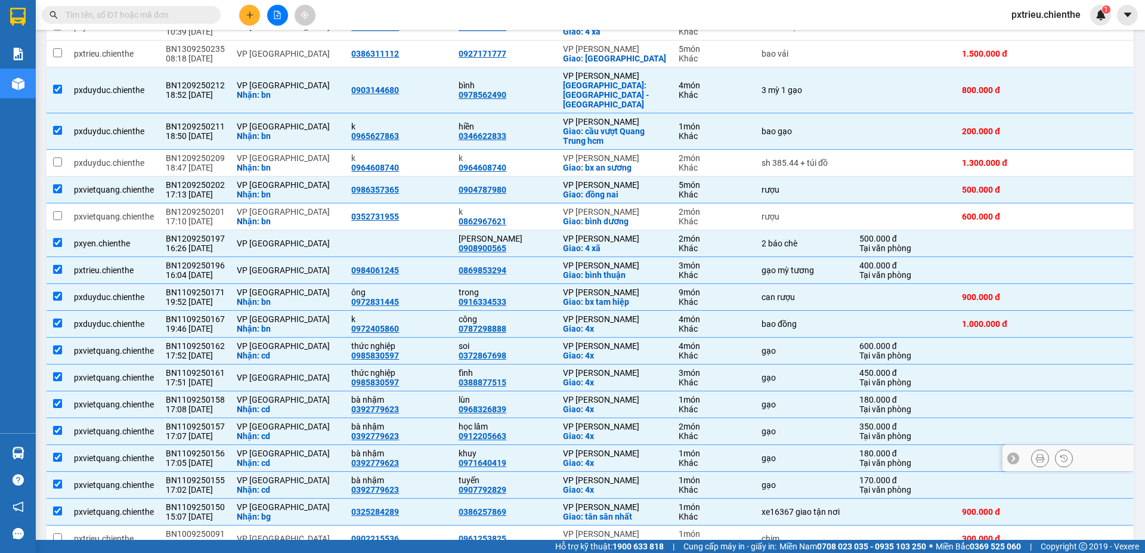
scroll to position [521, 0]
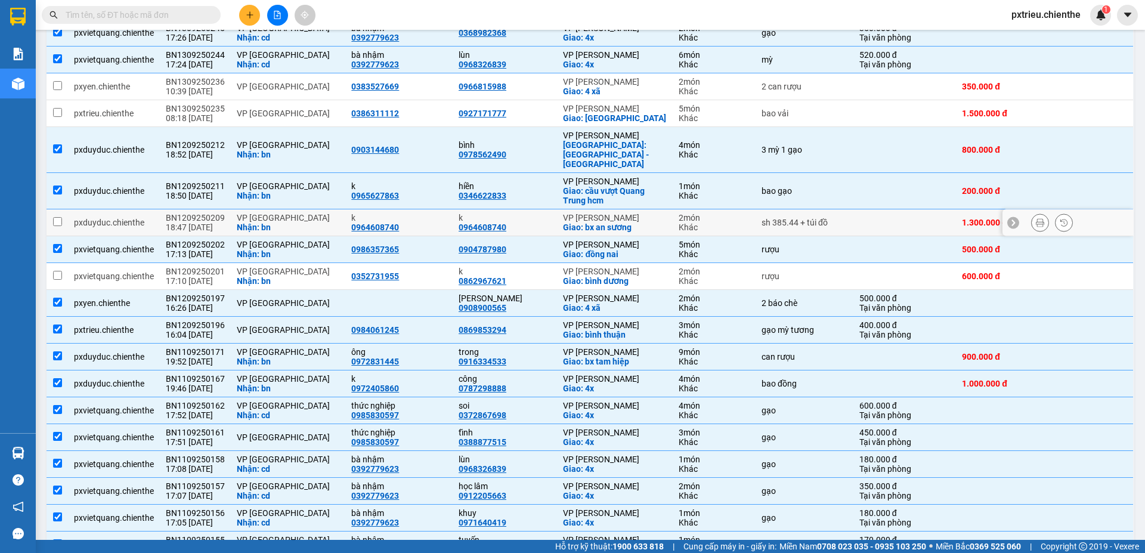
click at [289, 213] on div "VP [GEOGRAPHIC_DATA]" at bounding box center [288, 218] width 103 height 10
checkbox input "true"
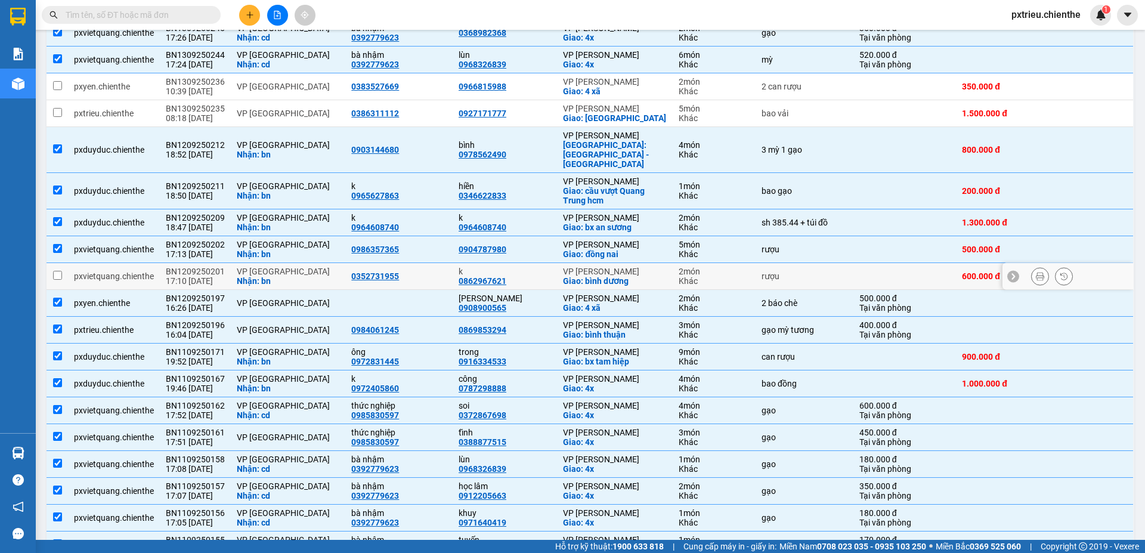
click at [312, 266] on div "VP [GEOGRAPHIC_DATA]" at bounding box center [288, 271] width 103 height 10
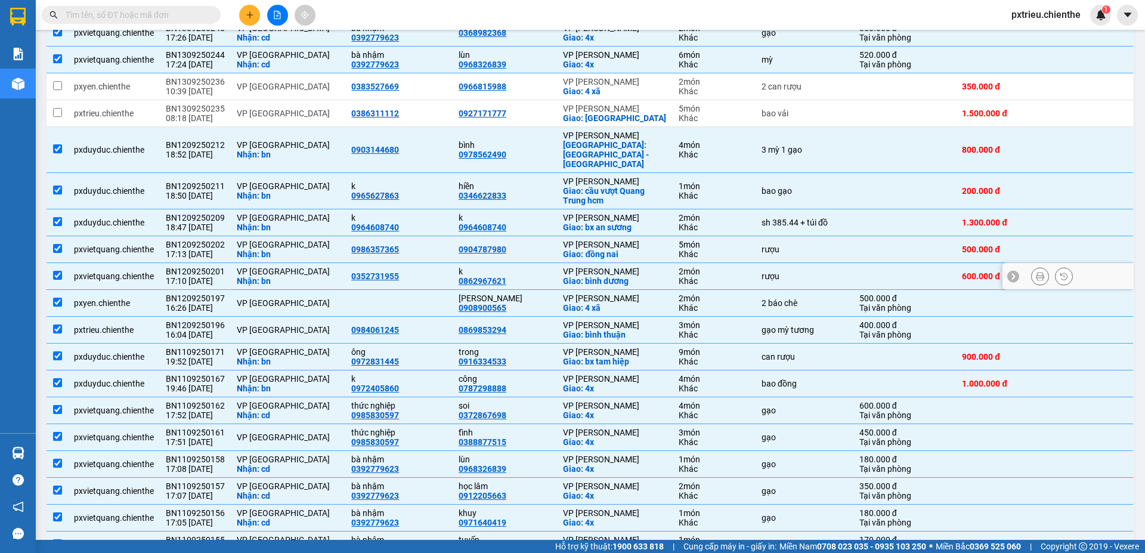
click at [276, 266] on div "VP [GEOGRAPHIC_DATA]" at bounding box center [288, 271] width 103 height 10
checkbox input "false"
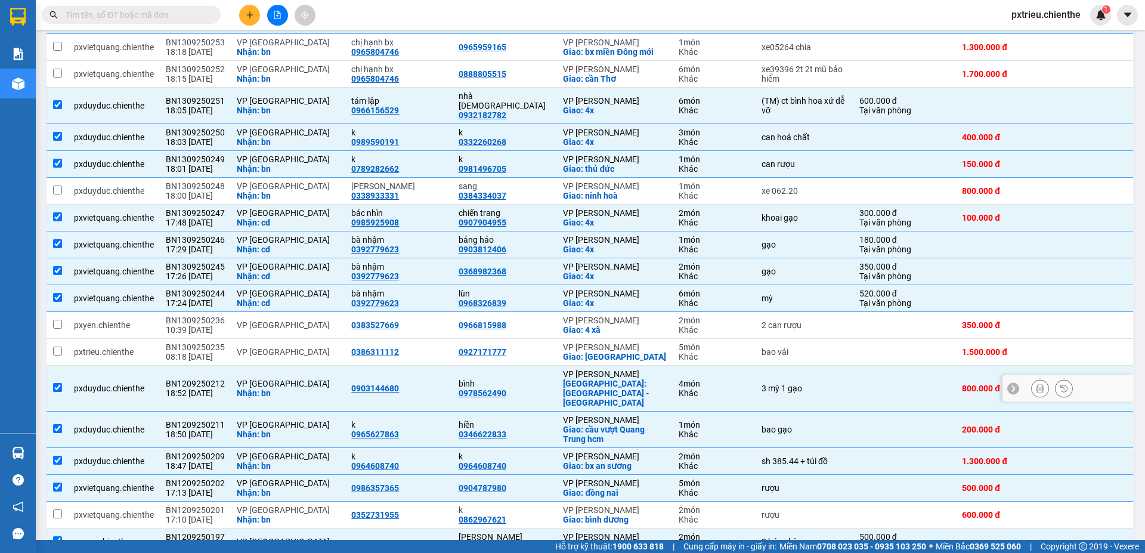
scroll to position [44, 0]
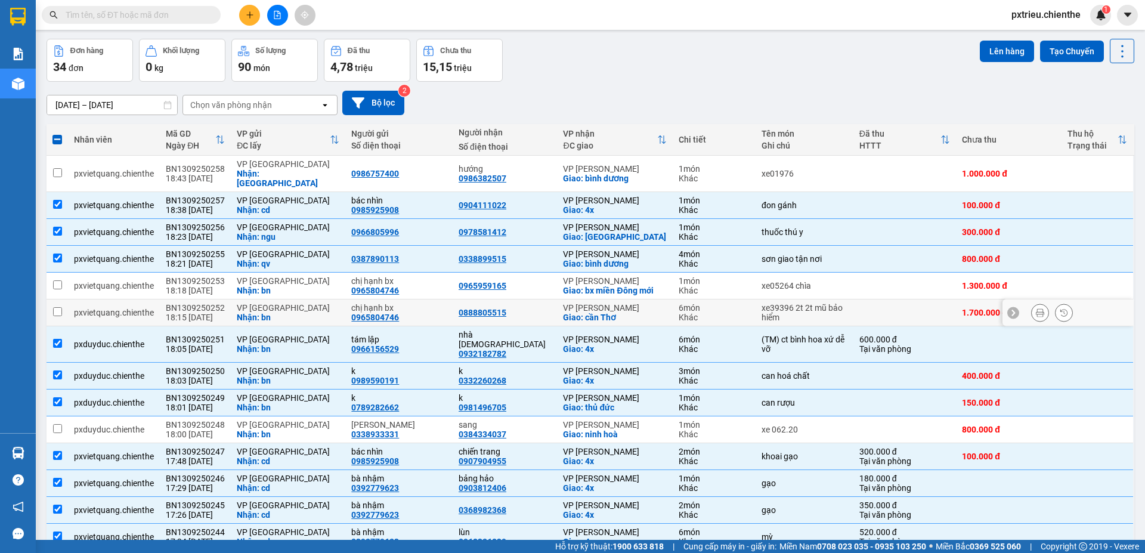
click at [907, 303] on td at bounding box center [904, 312] width 103 height 27
checkbox input "true"
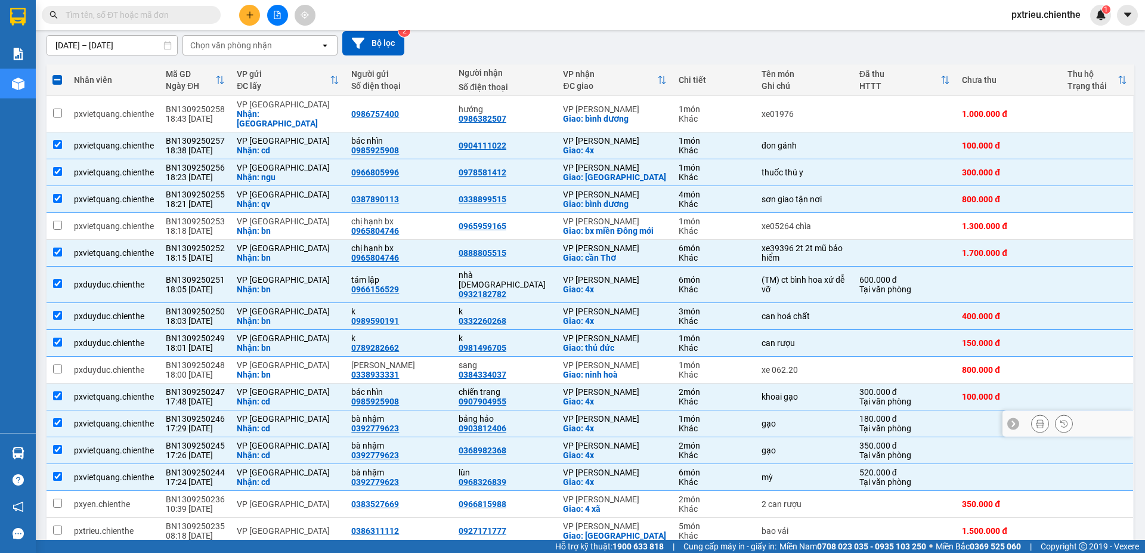
scroll to position [163, 0]
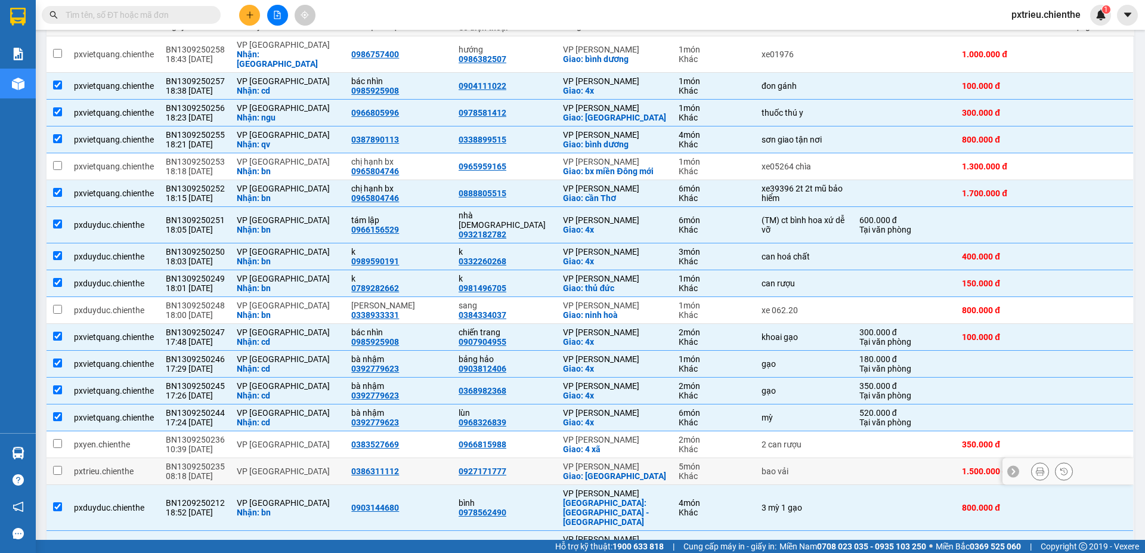
click at [775, 466] on div "bao vải" at bounding box center [804, 471] width 86 height 10
checkbox input "true"
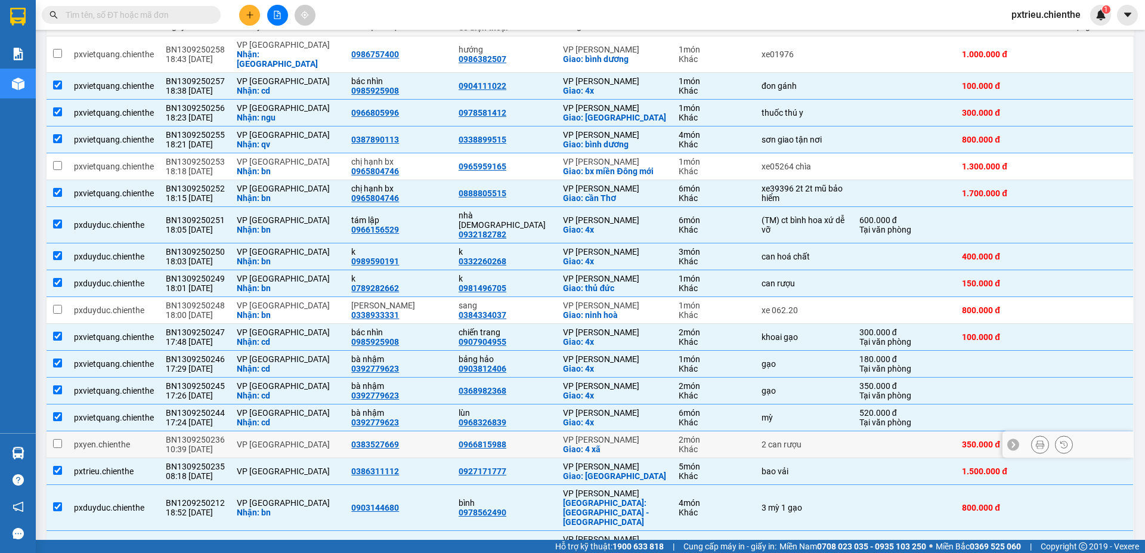
click at [788, 439] on div "2 can rượu" at bounding box center [804, 444] width 86 height 10
checkbox input "true"
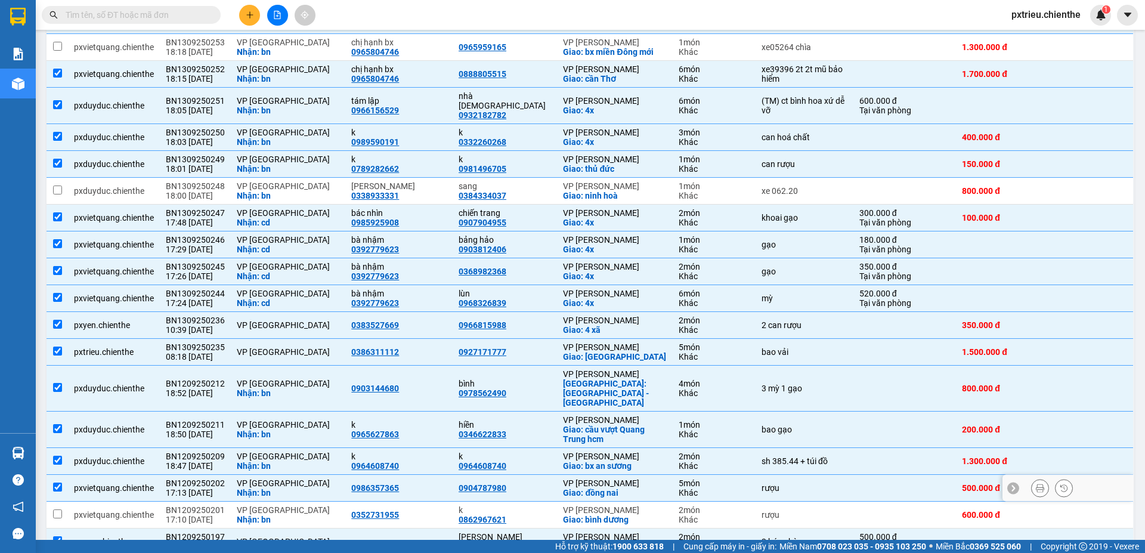
scroll to position [342, 0]
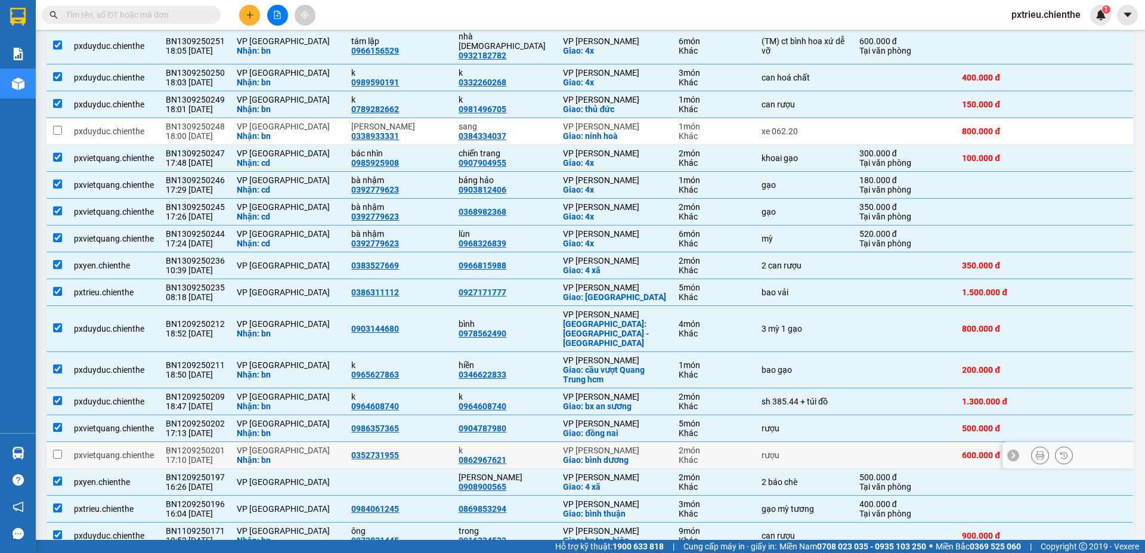
click at [763, 450] on div "rượu" at bounding box center [804, 455] width 86 height 10
checkbox input "true"
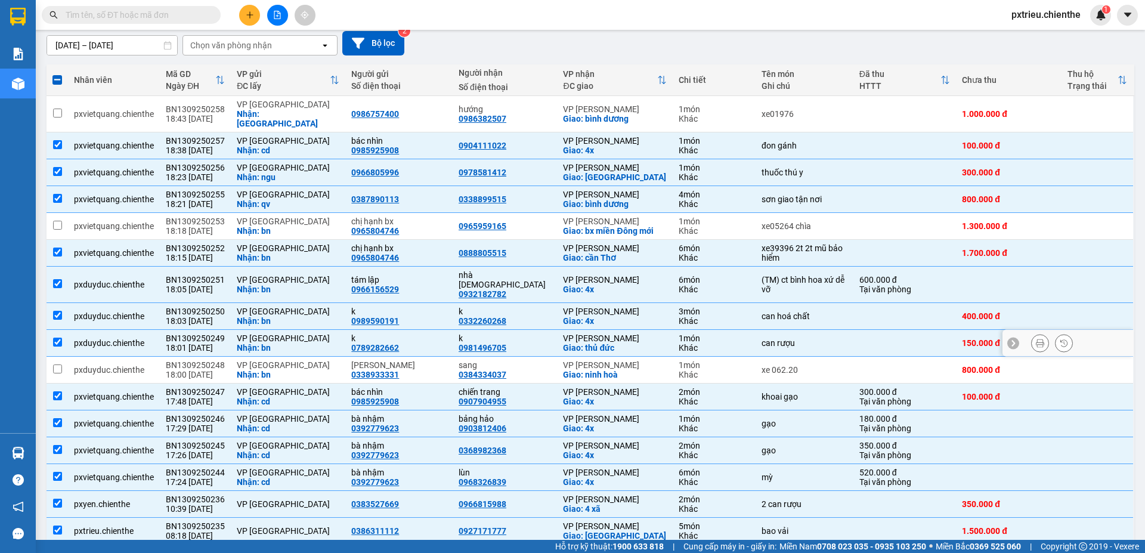
scroll to position [0, 0]
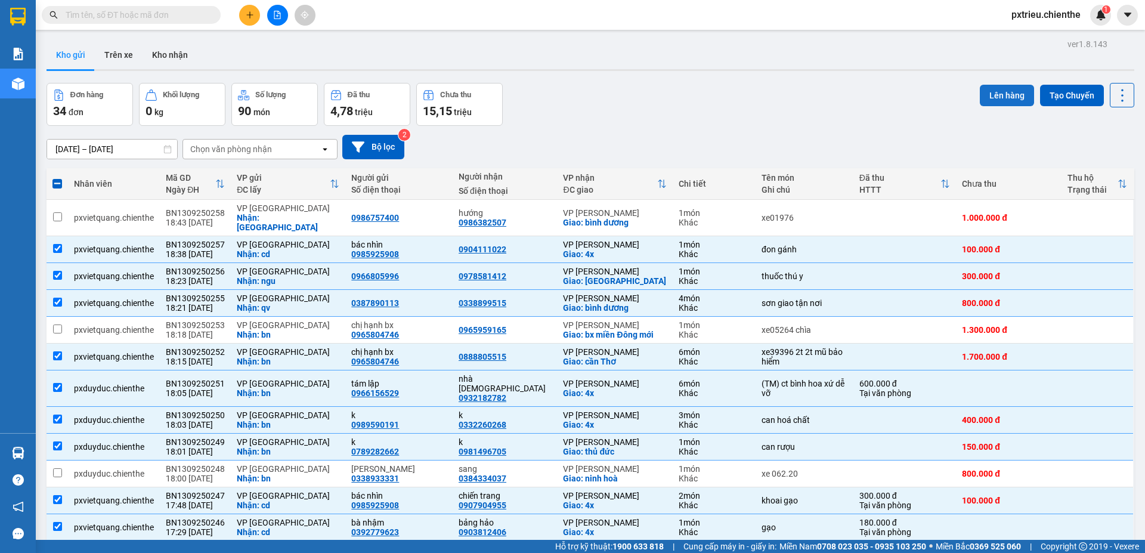
click at [981, 89] on button "Lên hàng" at bounding box center [1006, 95] width 54 height 21
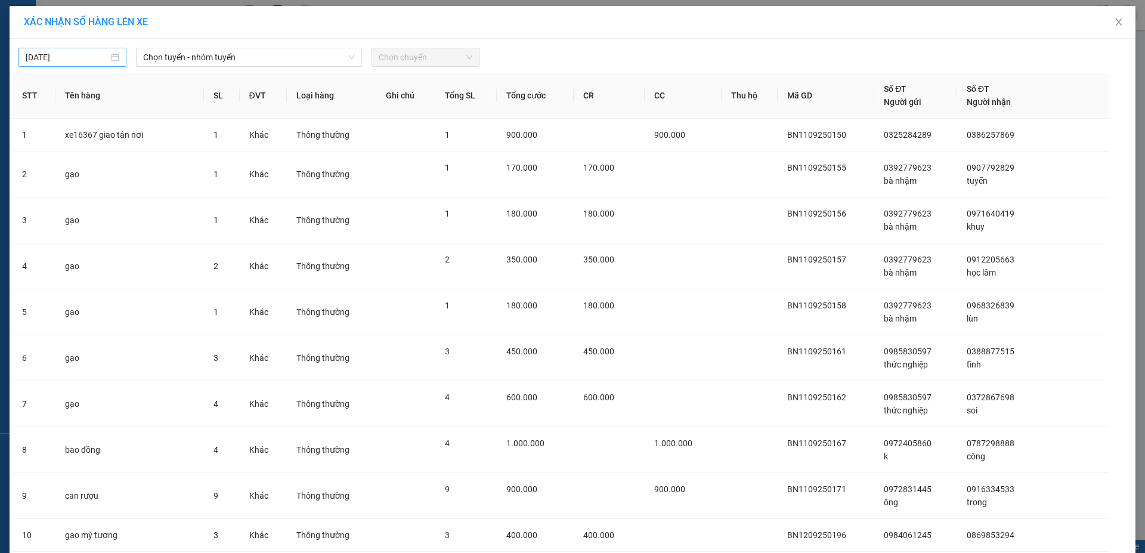
click at [110, 55] on div "[DATE]" at bounding box center [73, 57] width 94 height 13
click at [37, 160] on div "14" at bounding box center [33, 162] width 14 height 14
type input "[DATE]"
click at [227, 54] on span "Chọn tuyến - nhóm tuyến" at bounding box center [249, 57] width 212 height 18
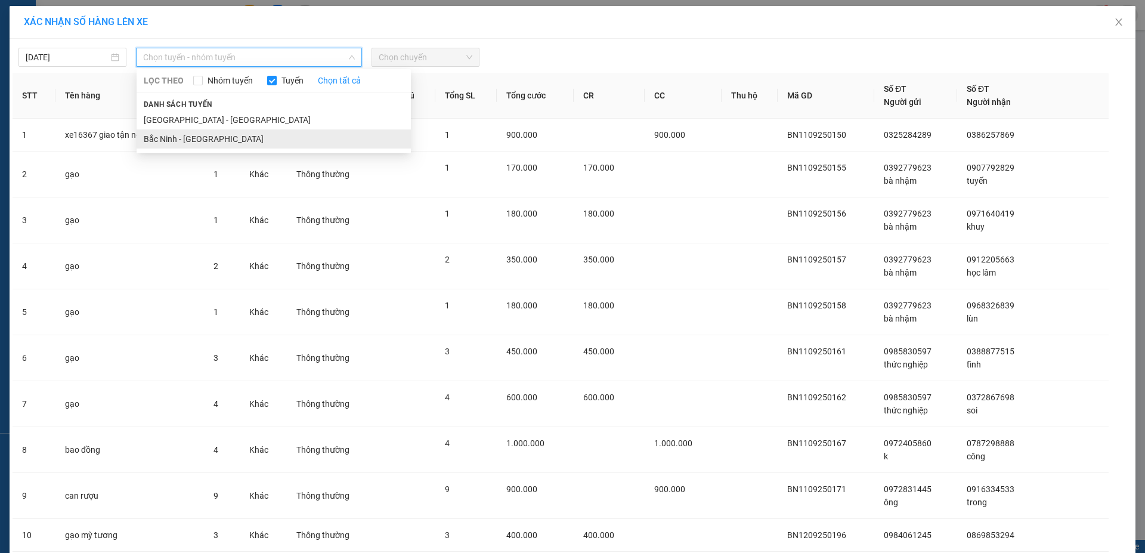
click at [199, 141] on li "Bắc Ninh - [GEOGRAPHIC_DATA]" at bounding box center [274, 138] width 274 height 19
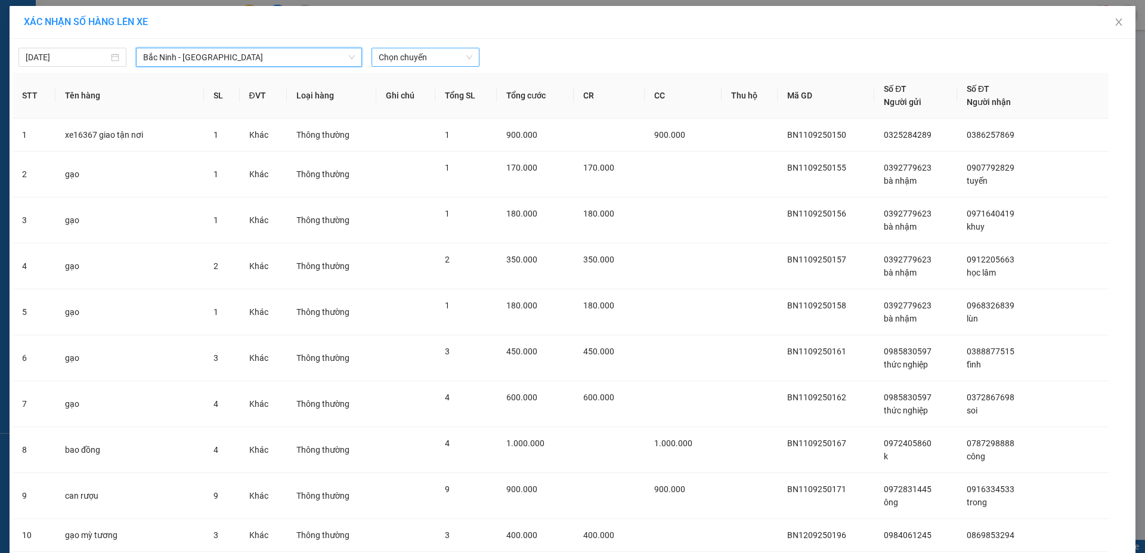
click at [402, 60] on span "Chọn chuyến" at bounding box center [426, 57] width 94 height 18
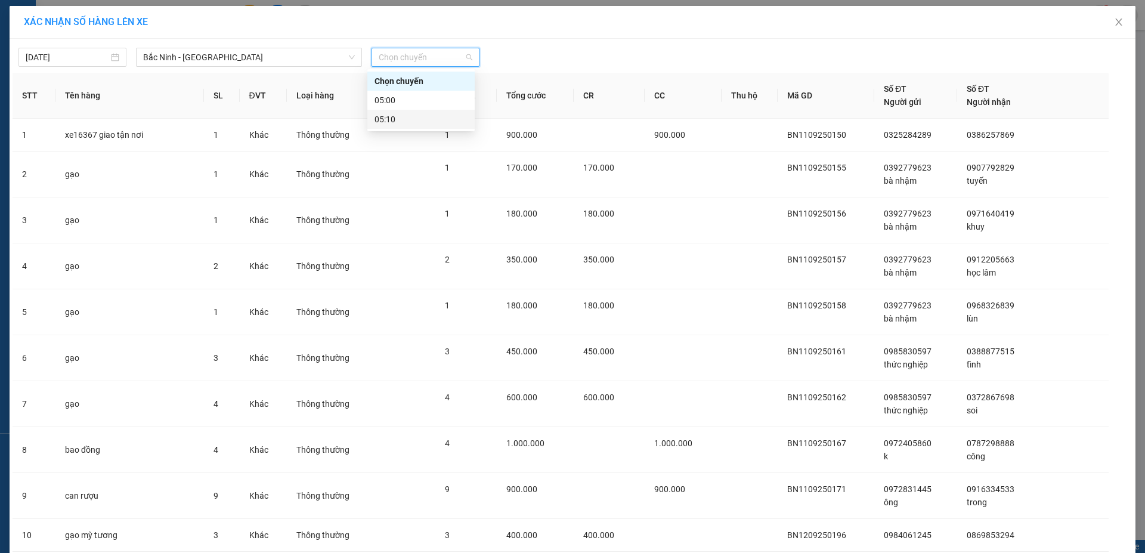
click at [405, 116] on div "05:10" at bounding box center [420, 119] width 93 height 13
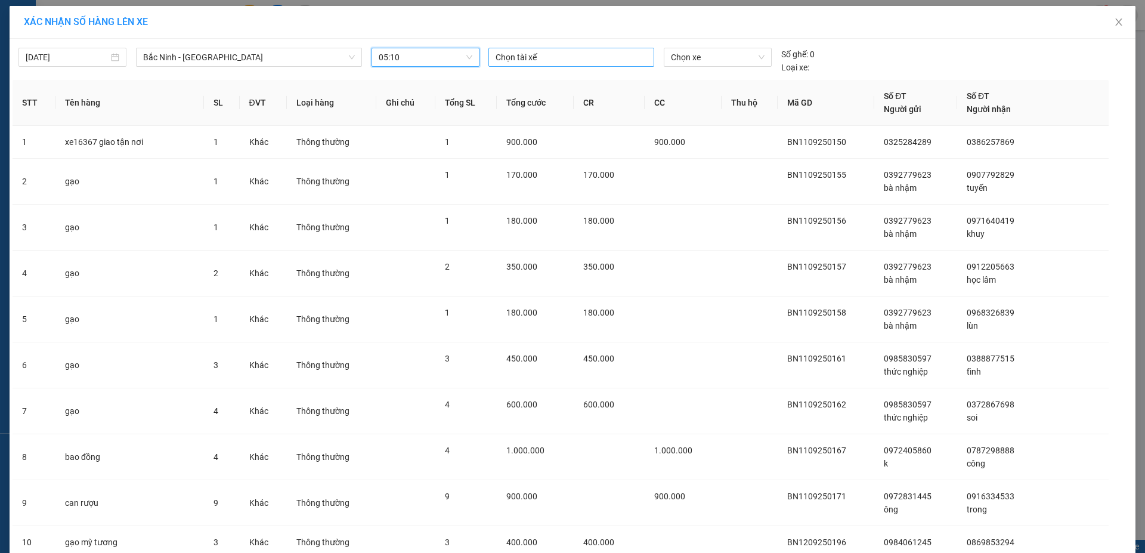
click at [578, 61] on div at bounding box center [571, 57] width 160 height 14
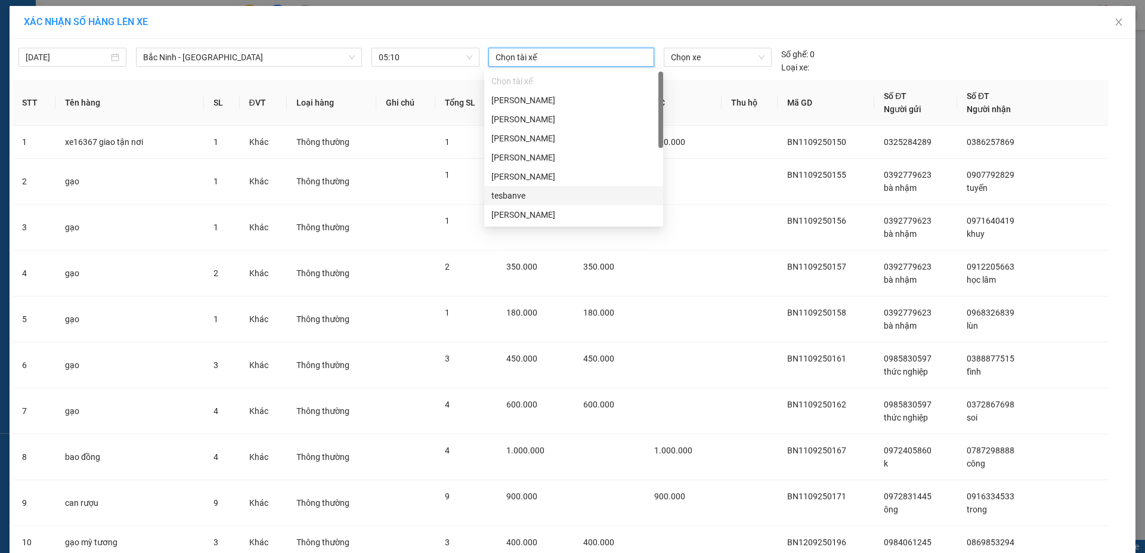
click at [524, 191] on div "tesbanve" at bounding box center [573, 195] width 165 height 13
click at [534, 142] on div "[PERSON_NAME]" at bounding box center [573, 138] width 165 height 13
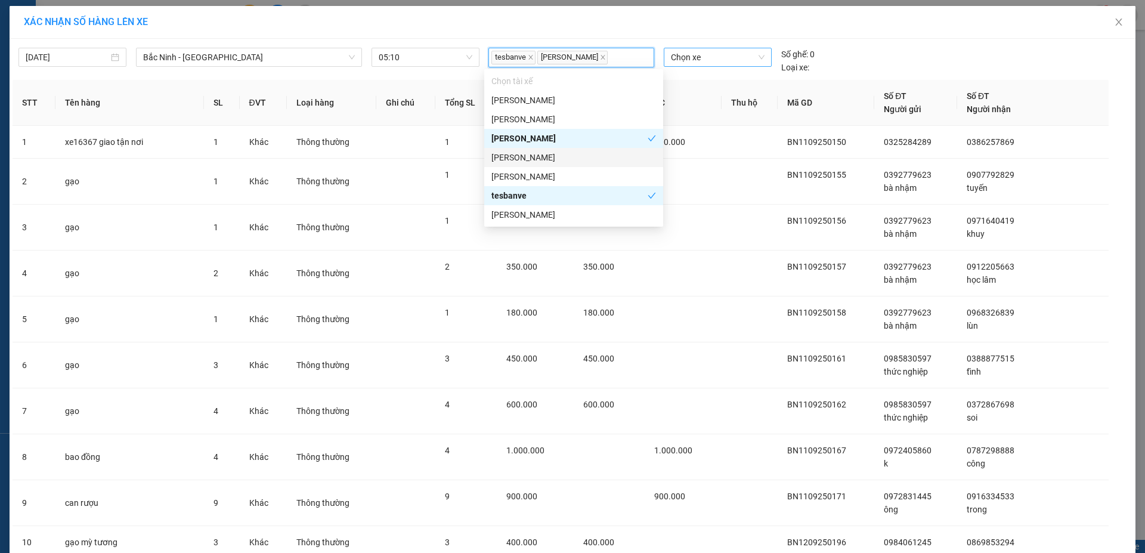
click at [721, 58] on span "Chọn xe" at bounding box center [717, 57] width 93 height 18
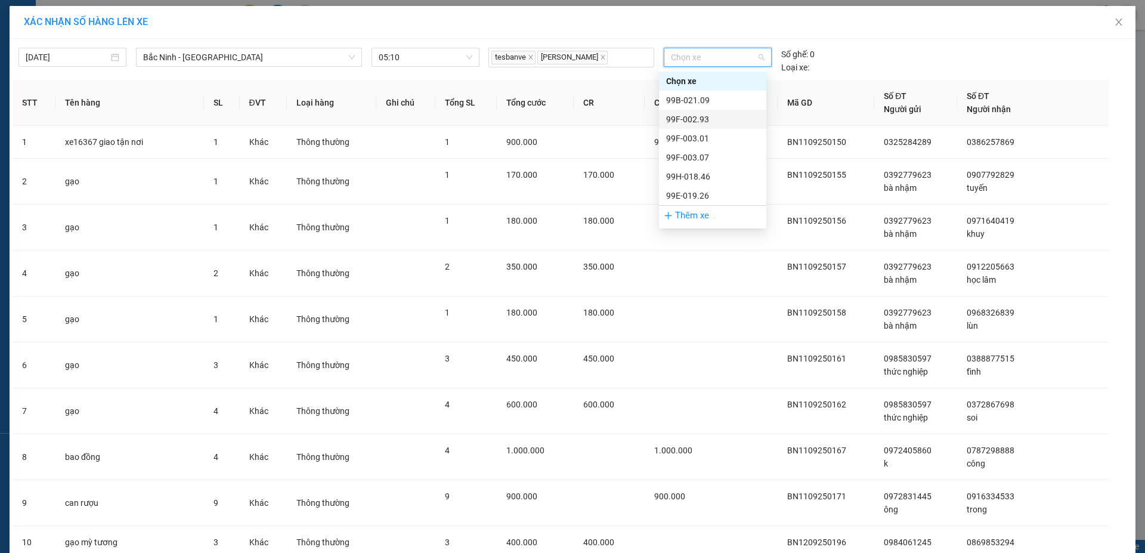
click at [708, 116] on div "99F-002.93" at bounding box center [712, 119] width 93 height 13
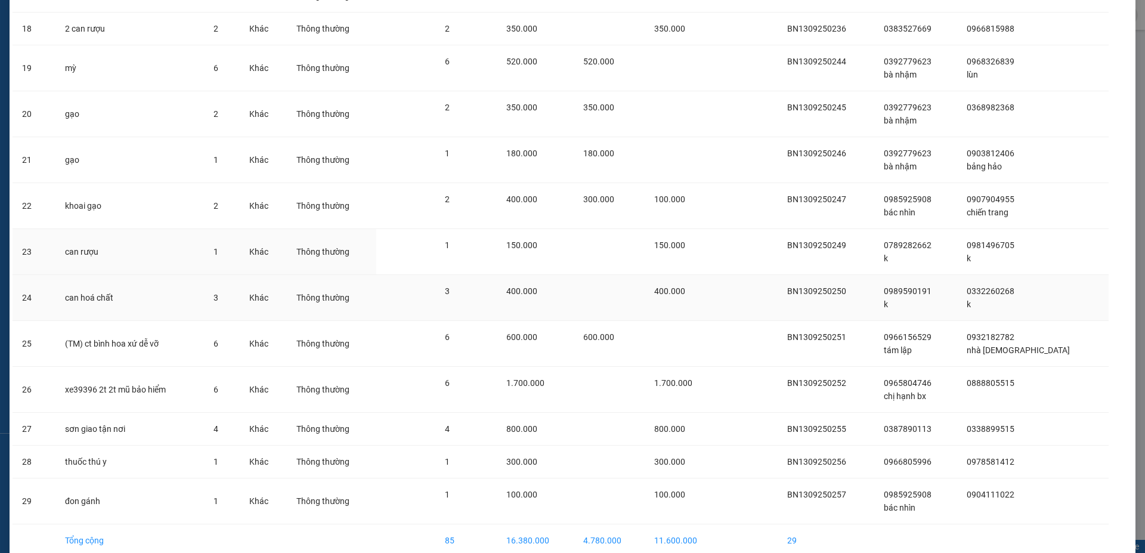
scroll to position [893, 0]
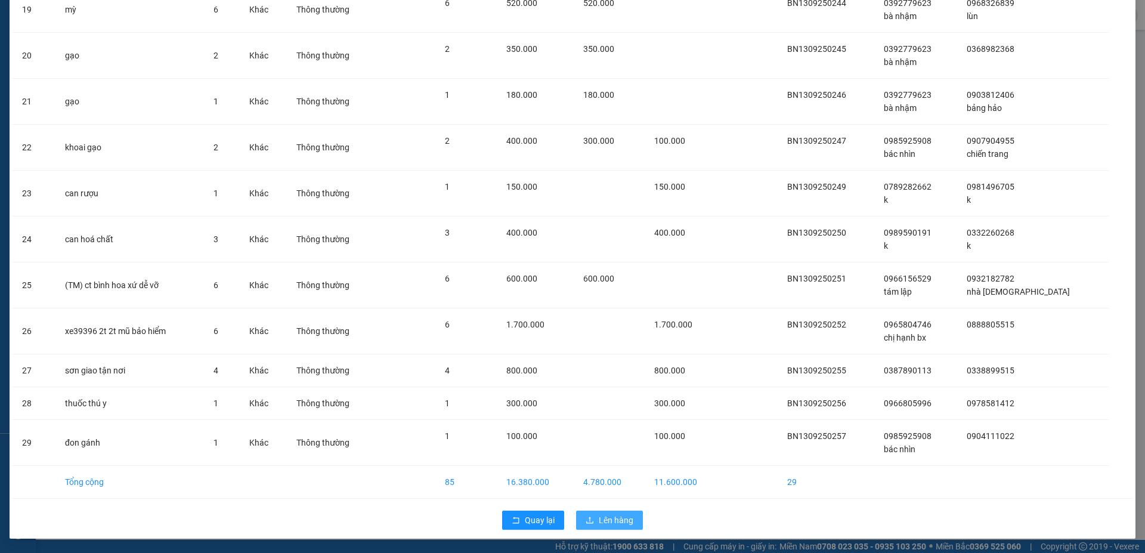
click at [609, 524] on span "Lên hàng" at bounding box center [616, 519] width 35 height 13
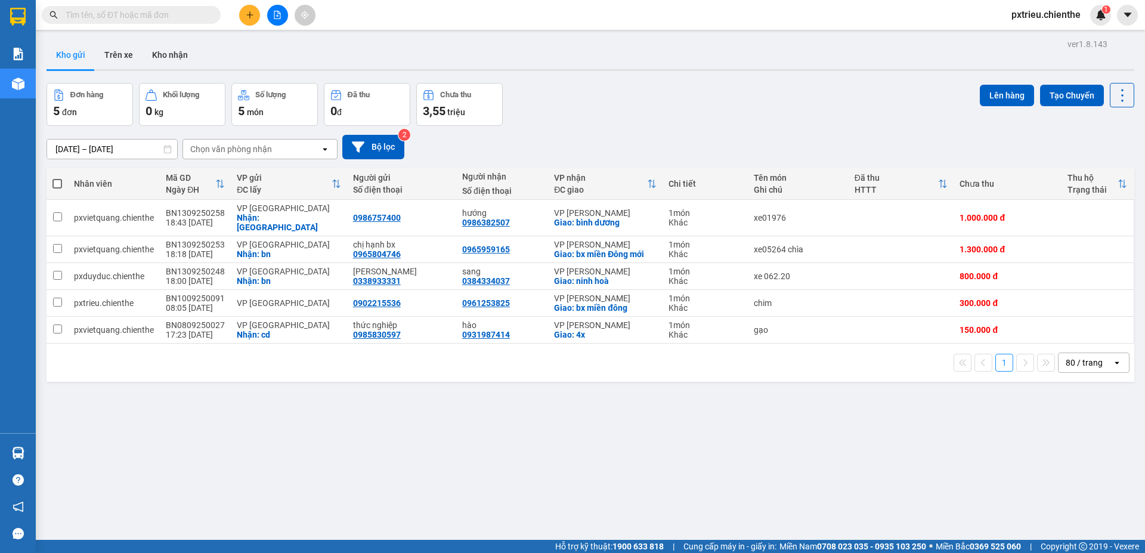
click at [279, 21] on button at bounding box center [277, 15] width 21 height 21
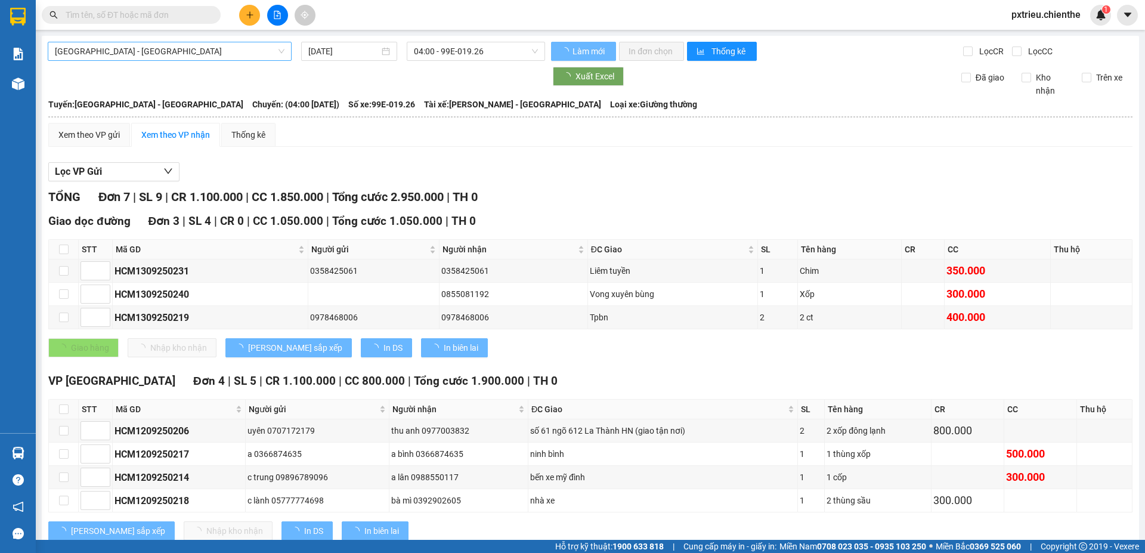
click at [169, 51] on span "[GEOGRAPHIC_DATA] - [GEOGRAPHIC_DATA]" at bounding box center [170, 51] width 230 height 18
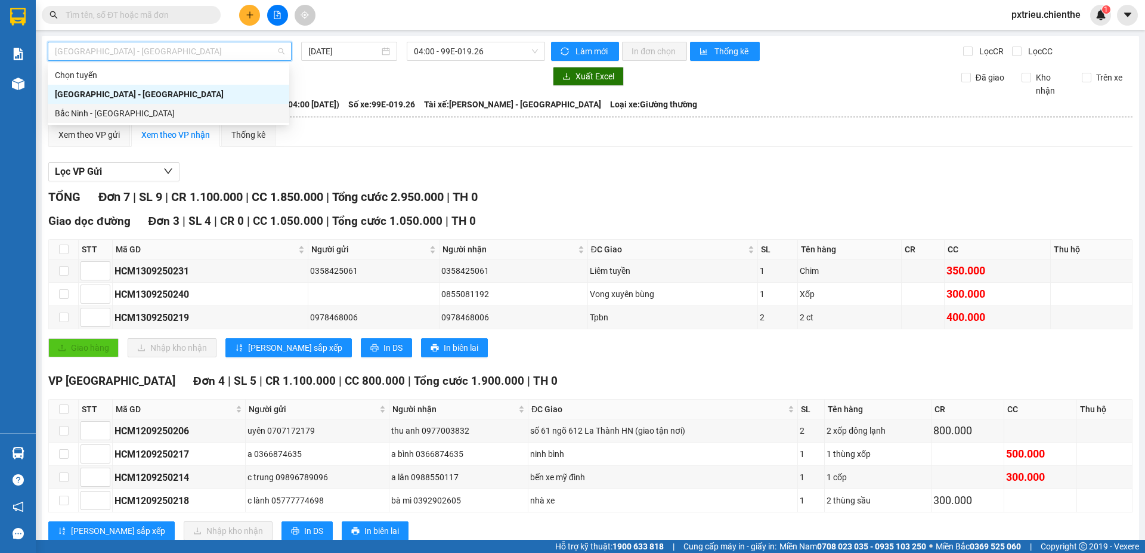
click at [129, 110] on div "Bắc Ninh - [GEOGRAPHIC_DATA]" at bounding box center [168, 113] width 227 height 13
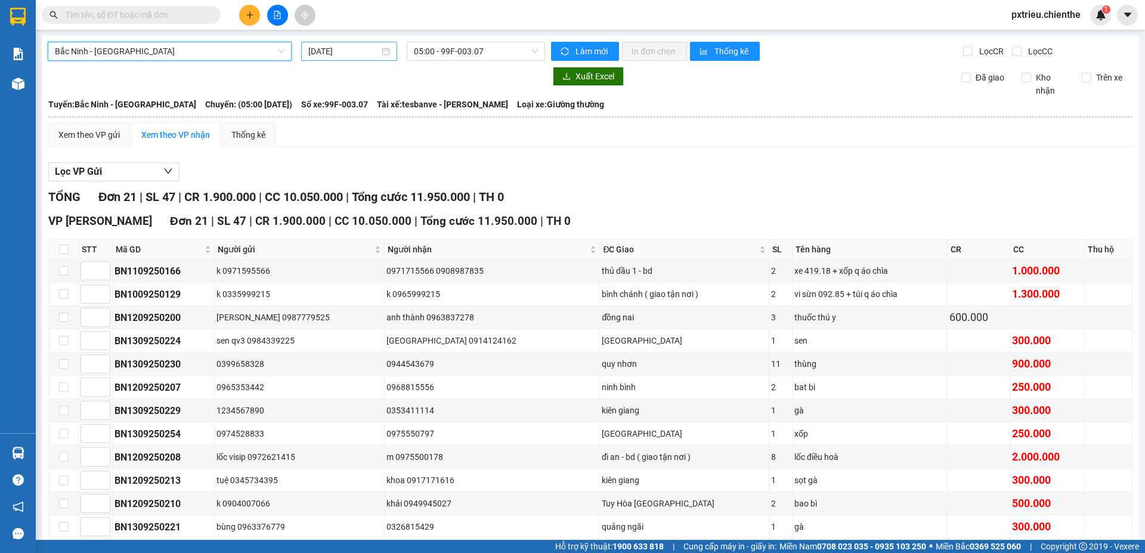
click at [368, 54] on input "[DATE]" at bounding box center [343, 51] width 71 height 13
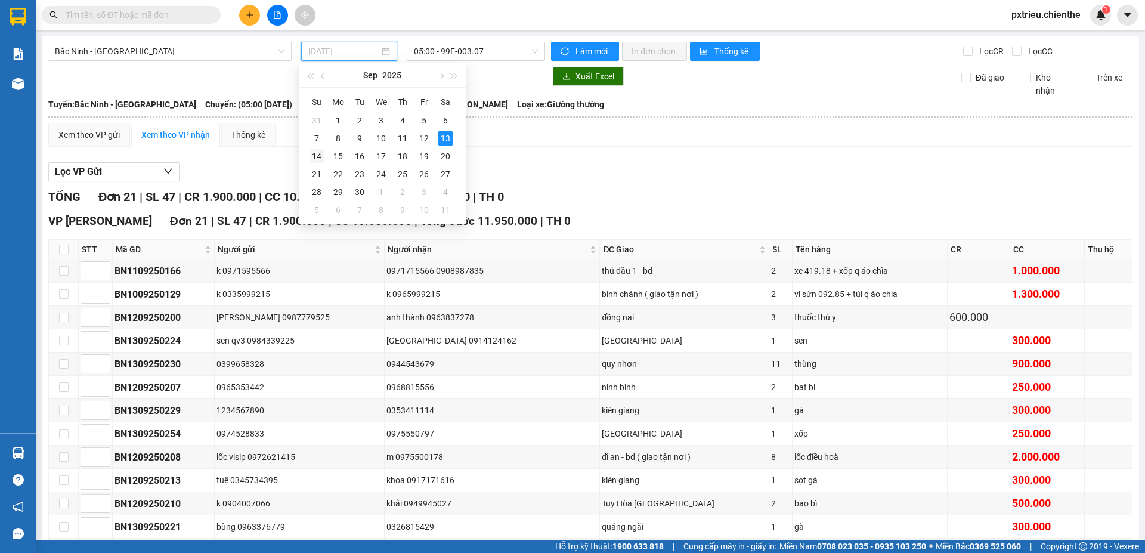
click at [314, 157] on div "14" at bounding box center [316, 156] width 14 height 14
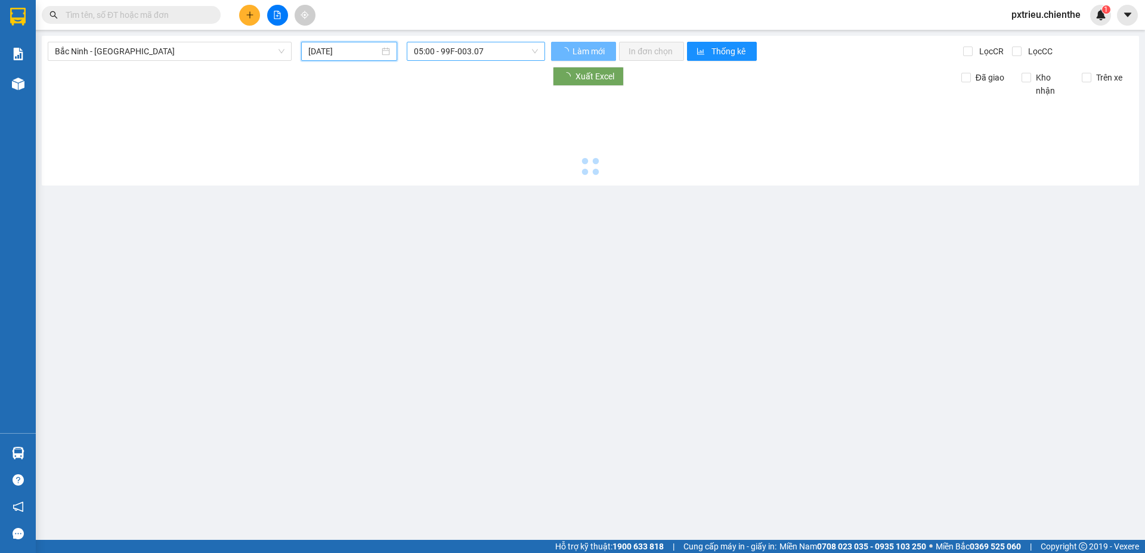
type input "[DATE]"
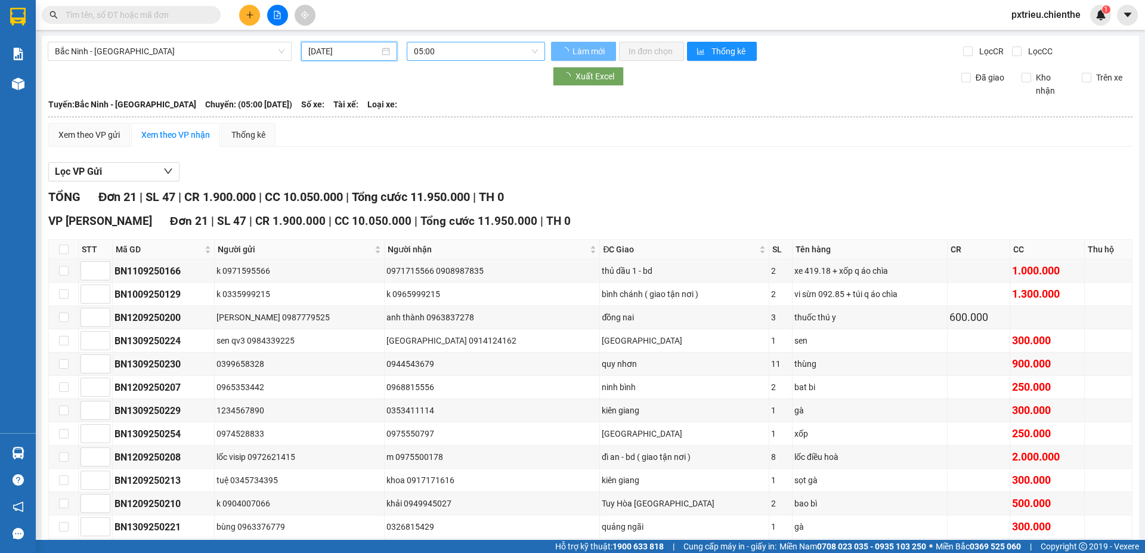
click at [506, 55] on span "05:00" at bounding box center [476, 51] width 124 height 18
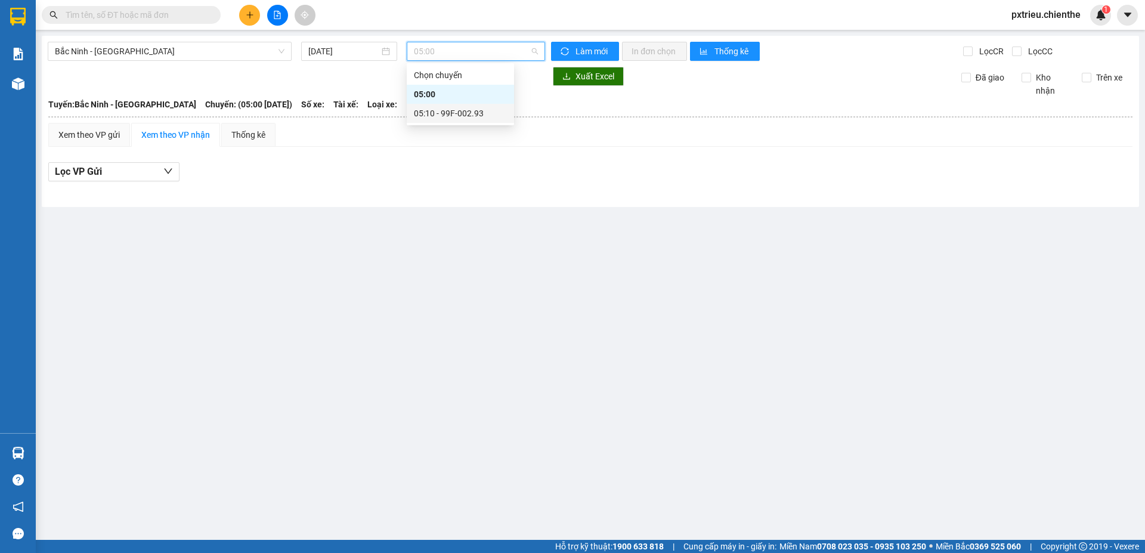
click at [458, 111] on div "05:10 - 99F-002.93" at bounding box center [460, 113] width 93 height 13
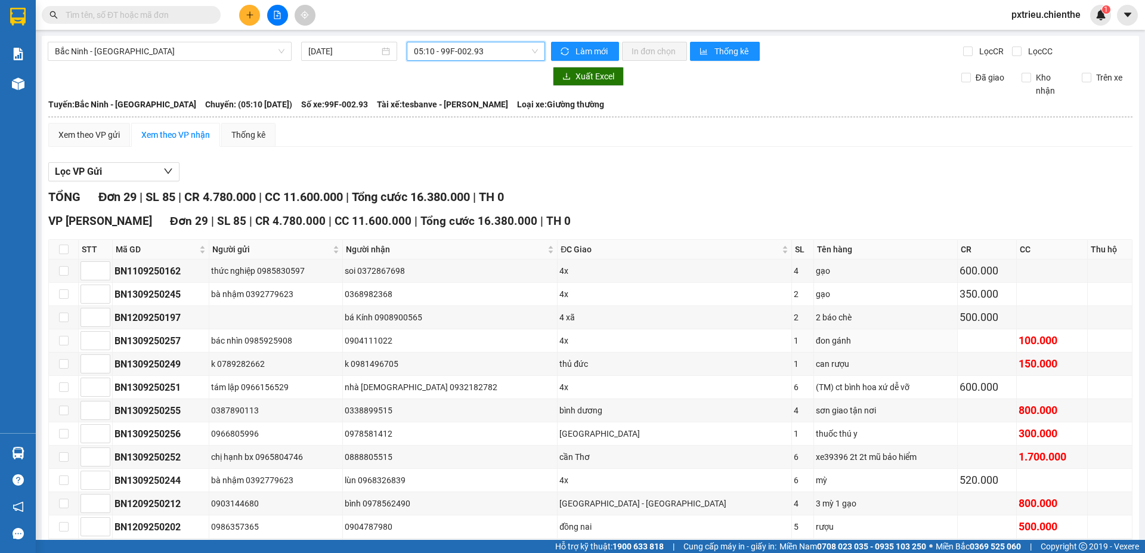
scroll to position [455, 0]
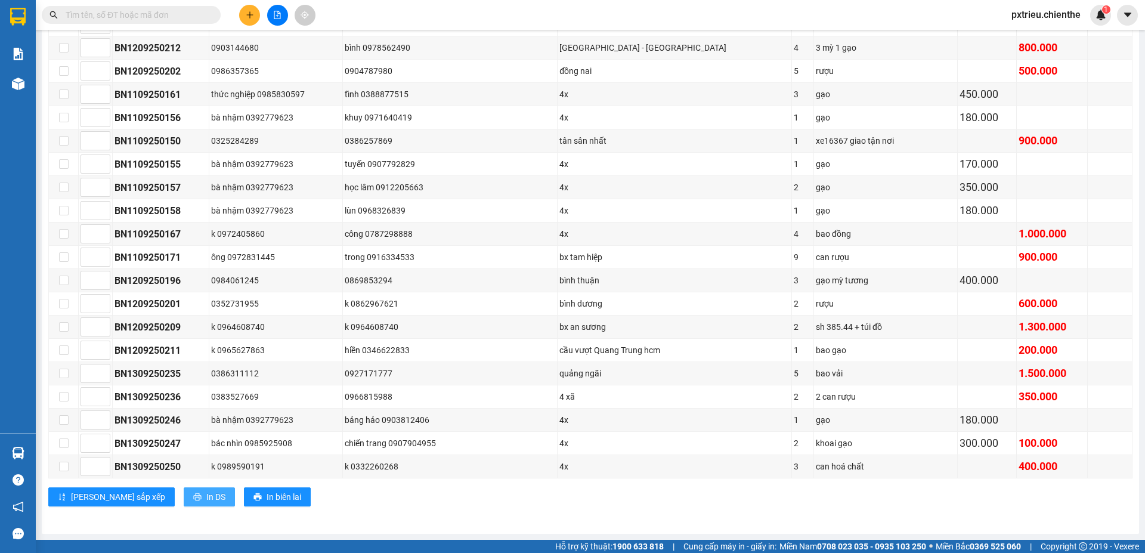
click at [206, 495] on span "In DS" at bounding box center [215, 496] width 19 height 13
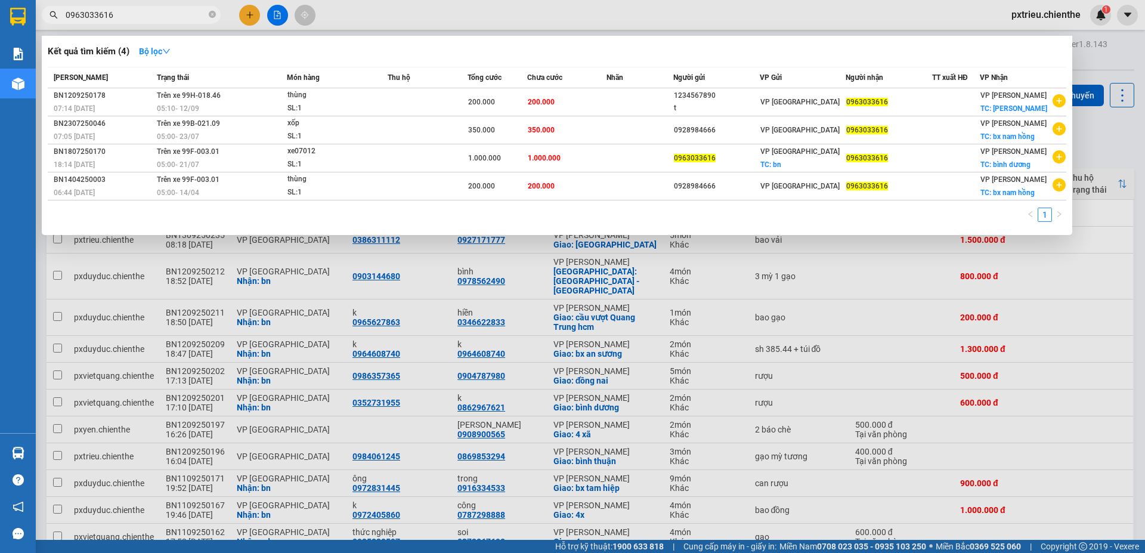
click at [844, 306] on div at bounding box center [572, 276] width 1145 height 553
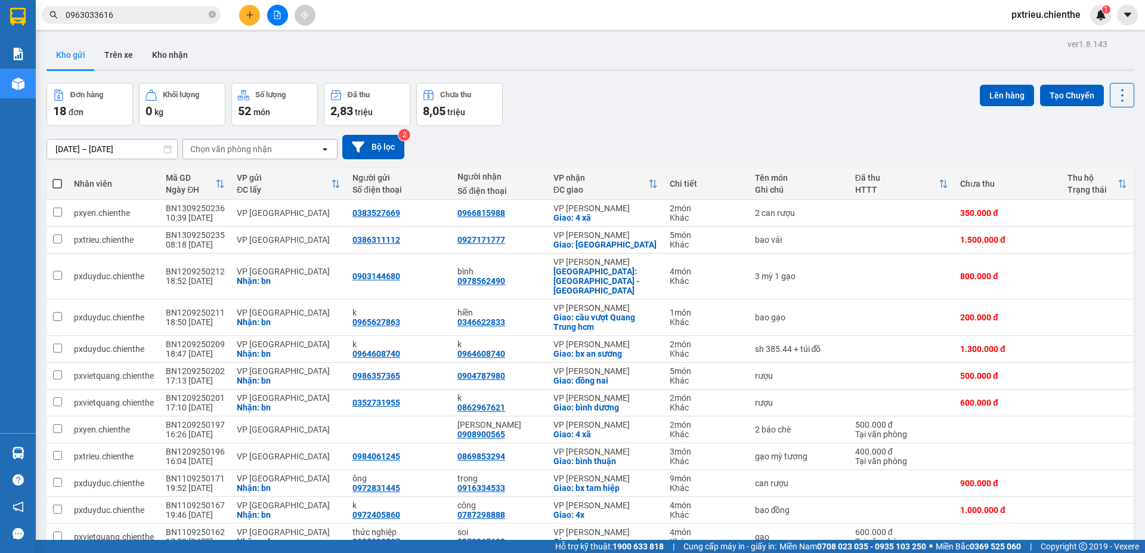
click at [289, 24] on div at bounding box center [276, 15] width 89 height 21
click at [274, 11] on icon "file-add" at bounding box center [277, 15] width 7 height 8
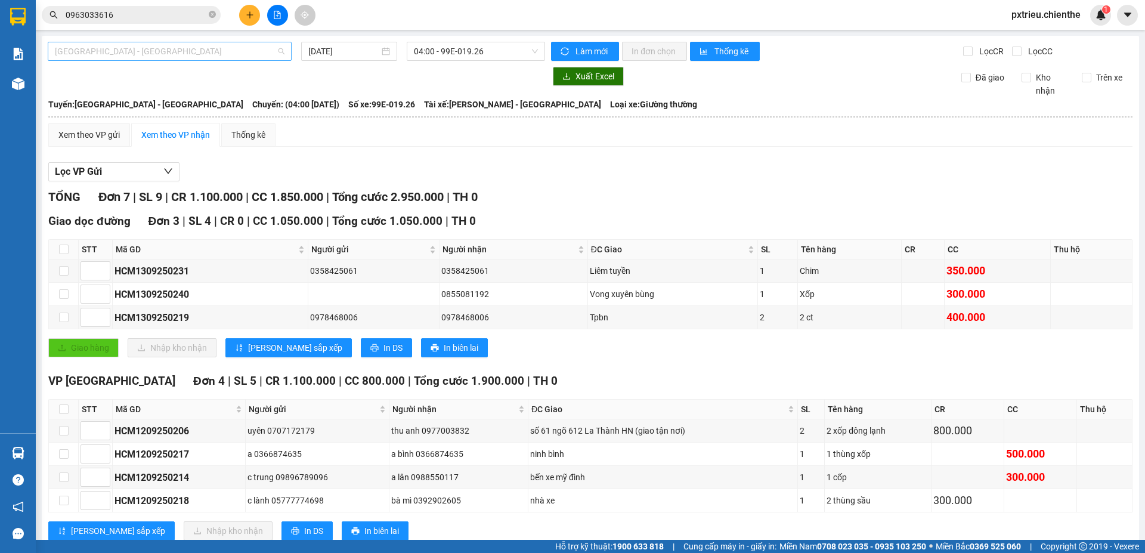
click at [262, 57] on span "[GEOGRAPHIC_DATA] - [GEOGRAPHIC_DATA]" at bounding box center [170, 51] width 230 height 18
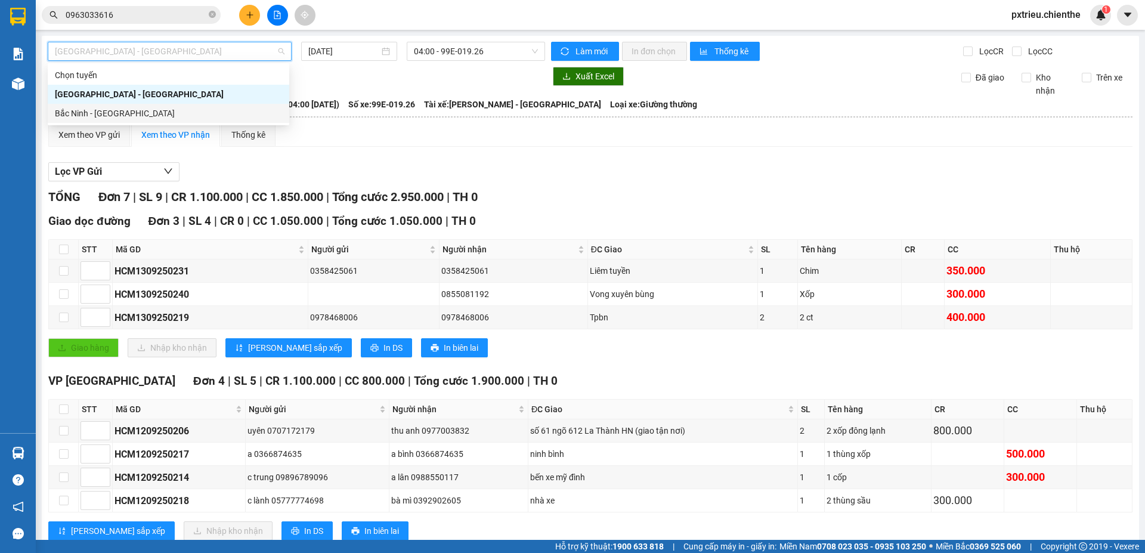
click at [170, 113] on div "Bắc Ninh - [GEOGRAPHIC_DATA]" at bounding box center [168, 113] width 227 height 13
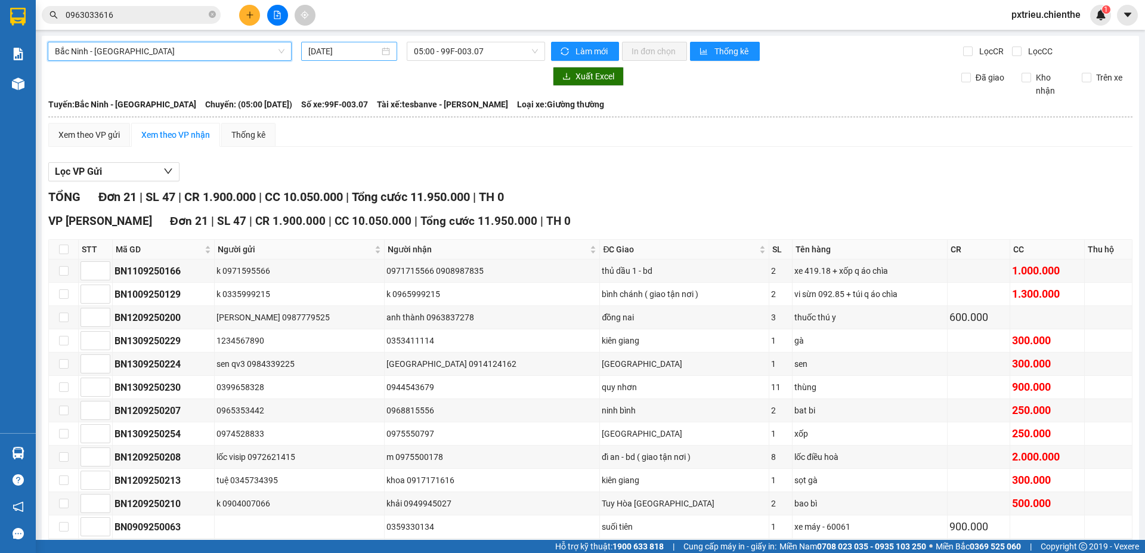
click at [378, 54] on div "[DATE]" at bounding box center [349, 51] width 82 height 13
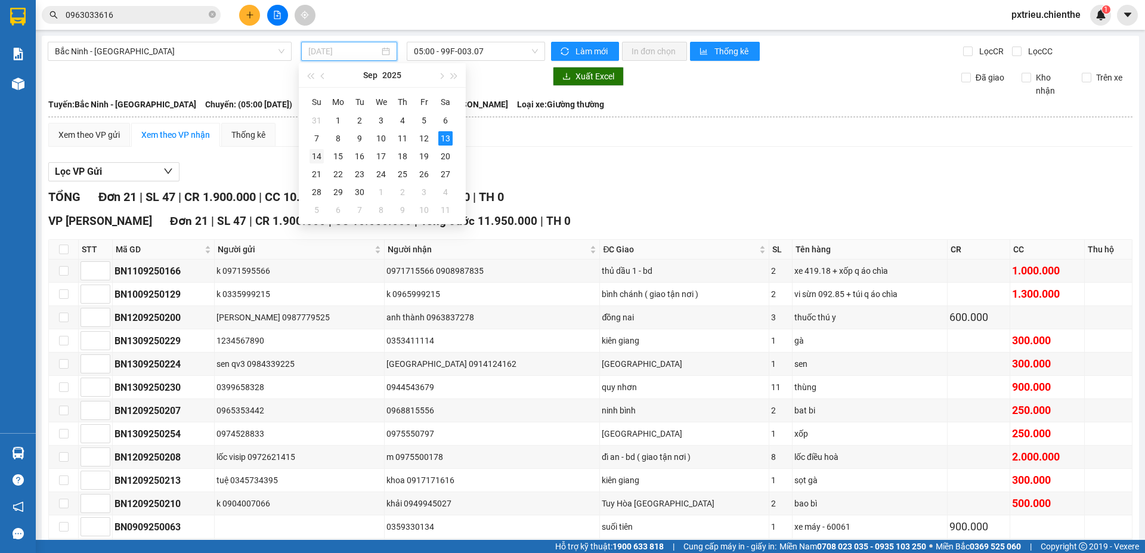
click at [321, 158] on div "14" at bounding box center [316, 156] width 14 height 14
type input "[DATE]"
